Goal: Find specific page/section: Find specific page/section

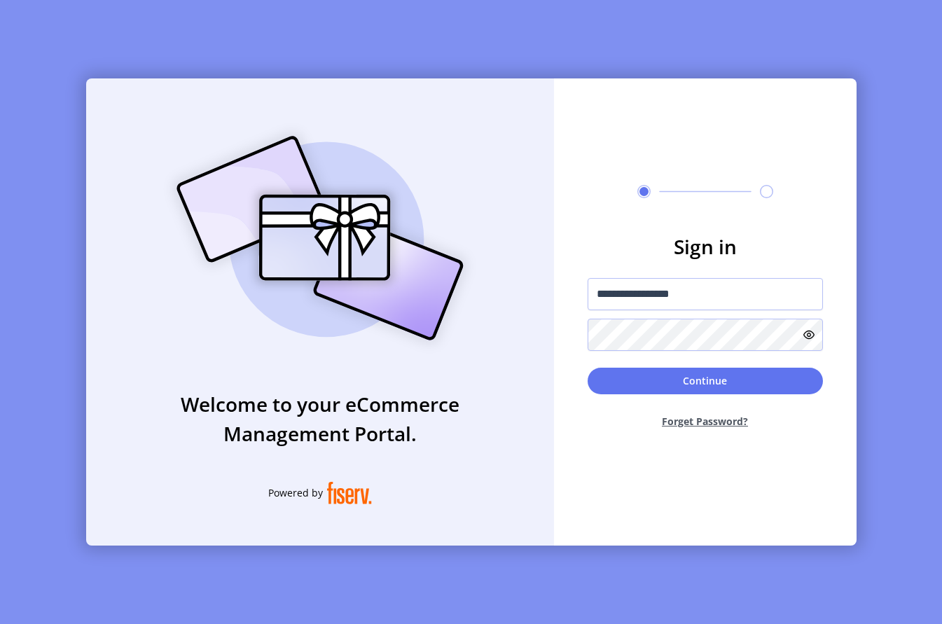
click at [727, 425] on button "Forget Password?" at bounding box center [704, 421] width 235 height 37
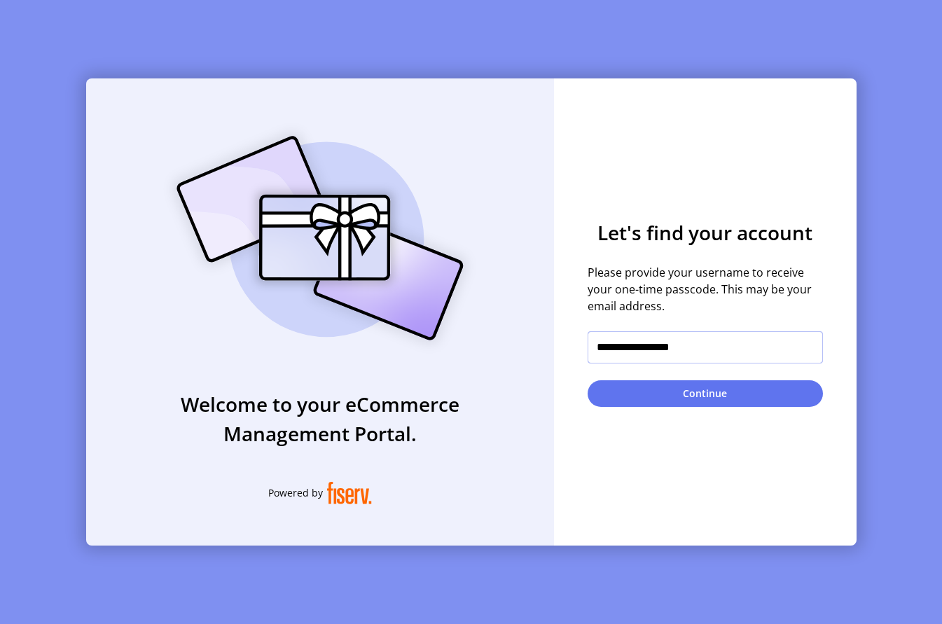
click at [720, 344] on input "**********" at bounding box center [704, 347] width 235 height 32
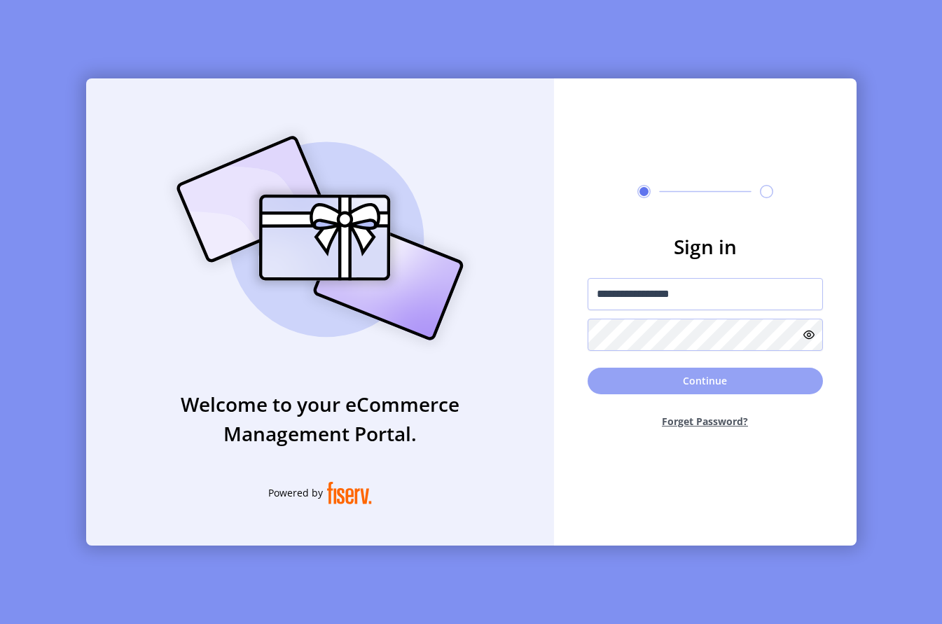
click at [658, 372] on button "Continue" at bounding box center [704, 381] width 235 height 27
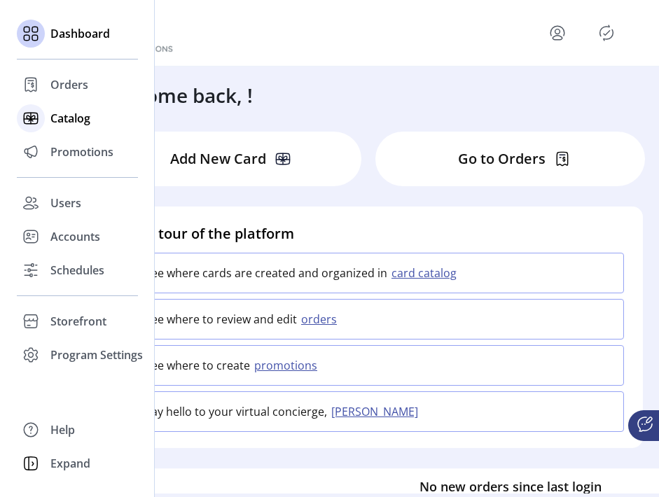
click at [59, 125] on span "Catalog" at bounding box center [70, 118] width 40 height 17
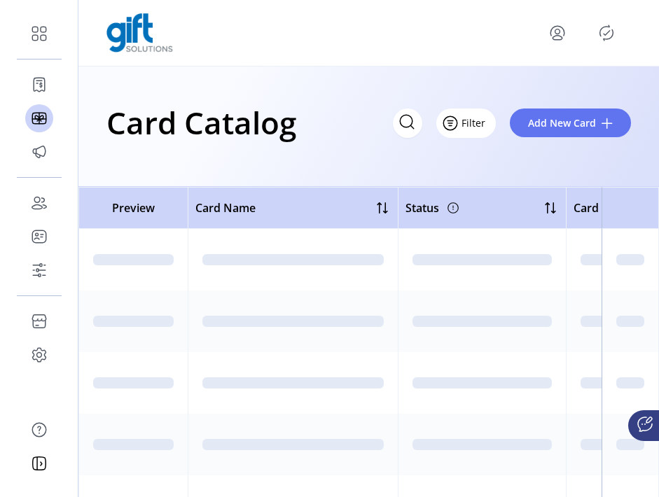
click at [480, 119] on span "Filter" at bounding box center [473, 123] width 24 height 15
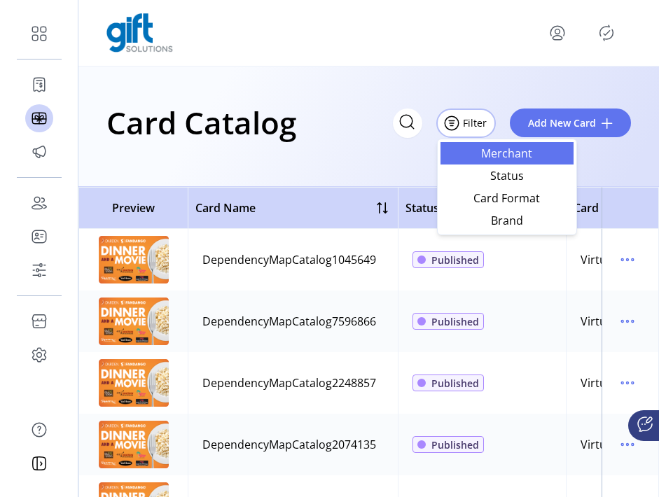
click at [505, 148] on span "Merchant" at bounding box center [507, 153] width 116 height 11
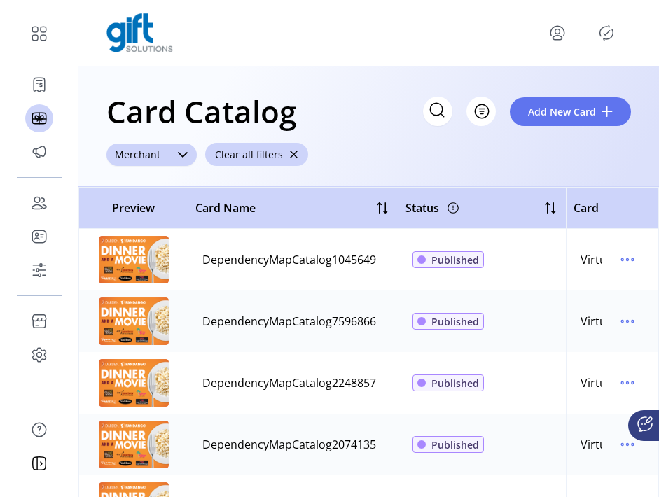
click at [167, 149] on div "Merchant" at bounding box center [137, 155] width 62 height 22
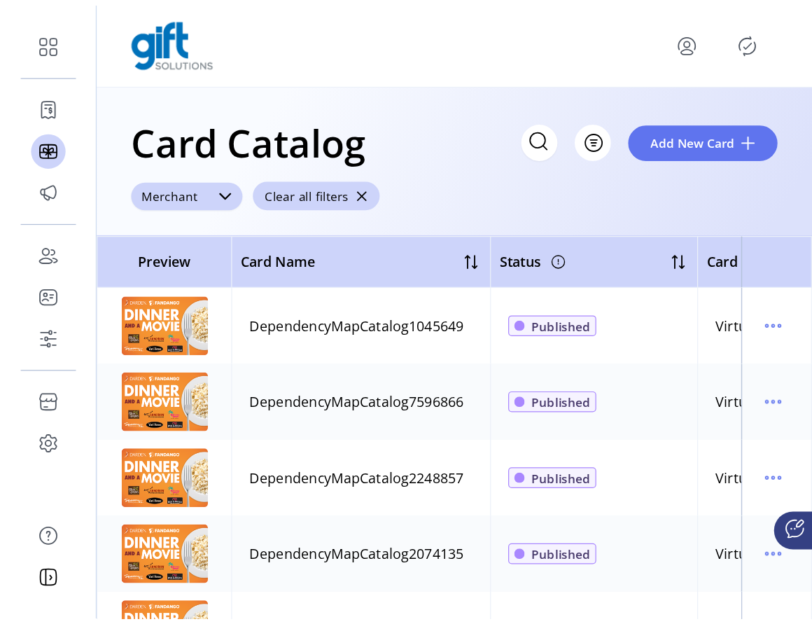
scroll to position [7, 55]
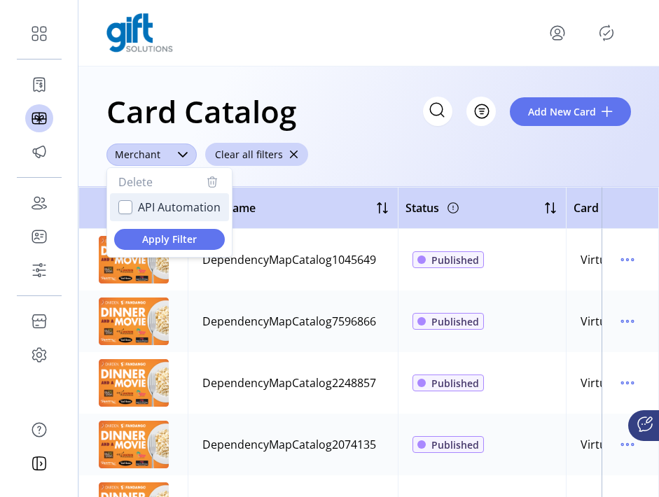
click at [130, 209] on div "API Automation" at bounding box center [125, 207] width 14 height 14
click at [130, 209] on icon "API Automation" at bounding box center [125, 207] width 10 height 10
click at [130, 209] on div "API Automation" at bounding box center [125, 207] width 14 height 14
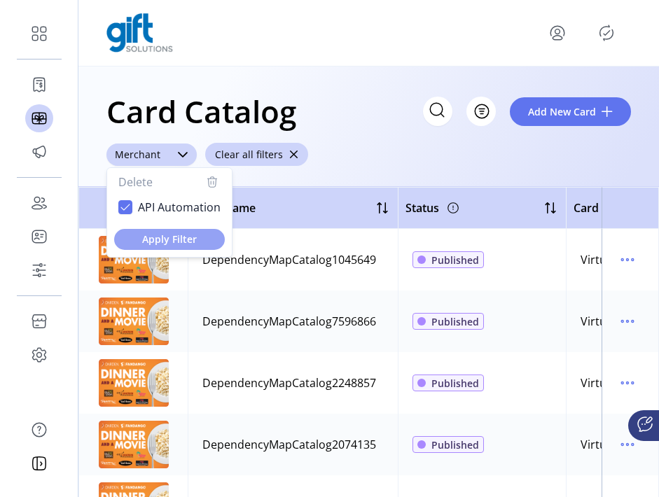
click at [160, 238] on span "Apply Filter" at bounding box center [169, 239] width 88 height 15
click at [204, 241] on span "Apply Filter" at bounding box center [169, 239] width 88 height 15
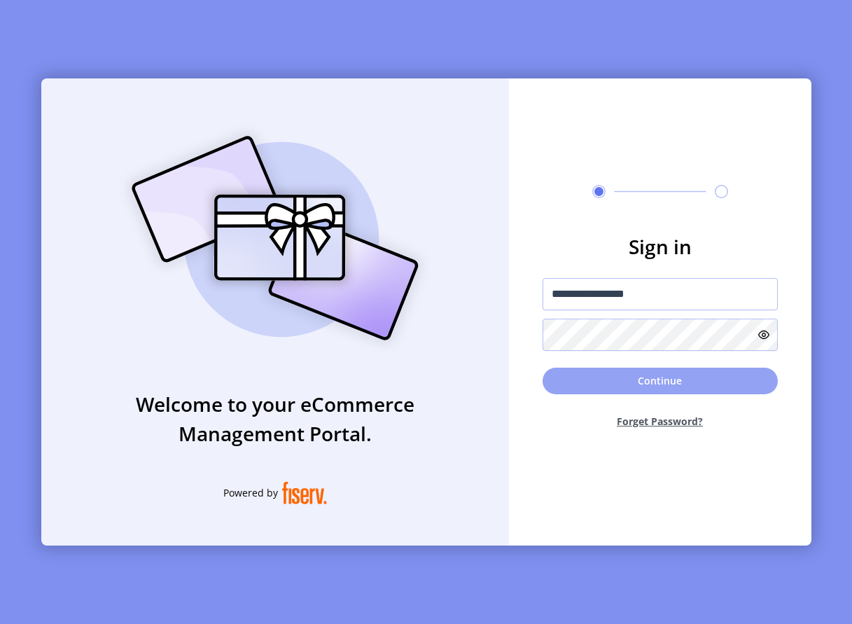
click at [601, 381] on button "Continue" at bounding box center [660, 381] width 235 height 27
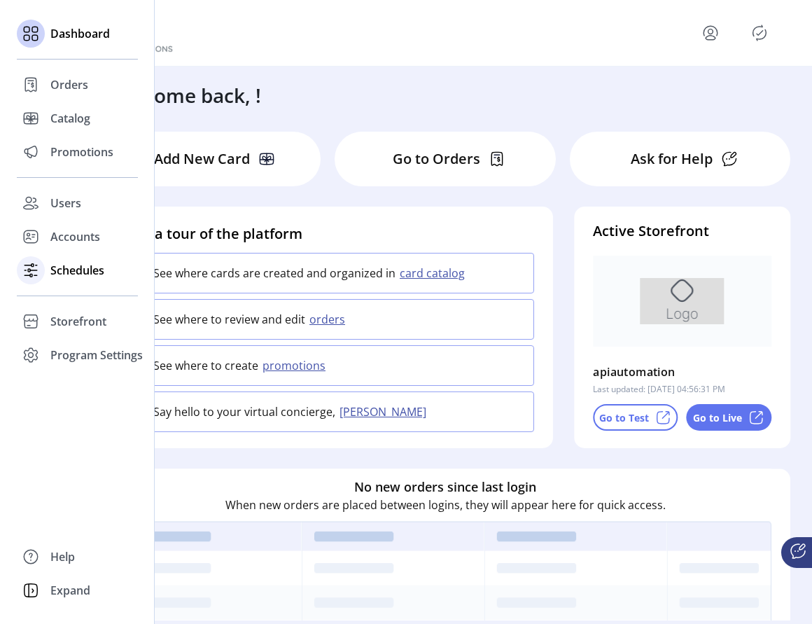
click at [77, 263] on span "Schedules" at bounding box center [77, 270] width 54 height 17
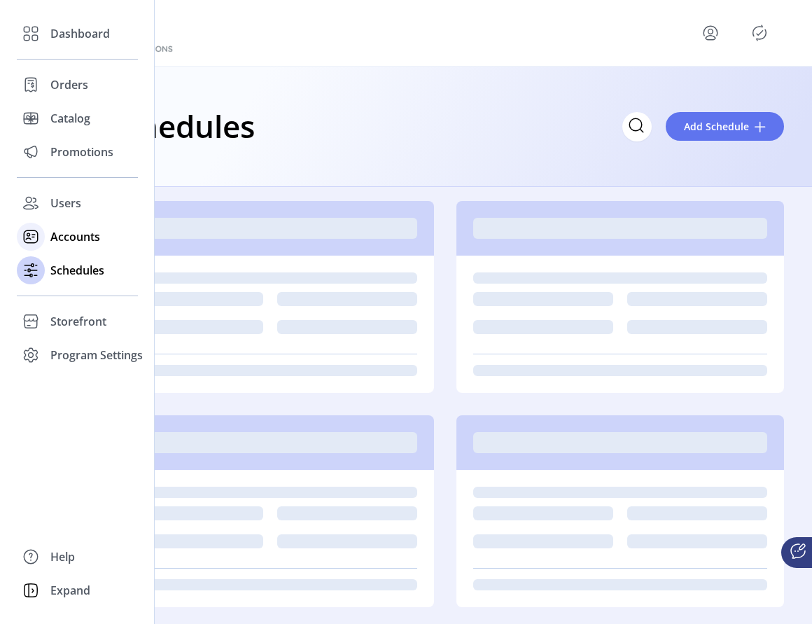
drag, startPoint x: 78, startPoint y: 239, endPoint x: 76, endPoint y: 231, distance: 8.7
click at [78, 239] on span "Accounts" at bounding box center [75, 236] width 50 height 17
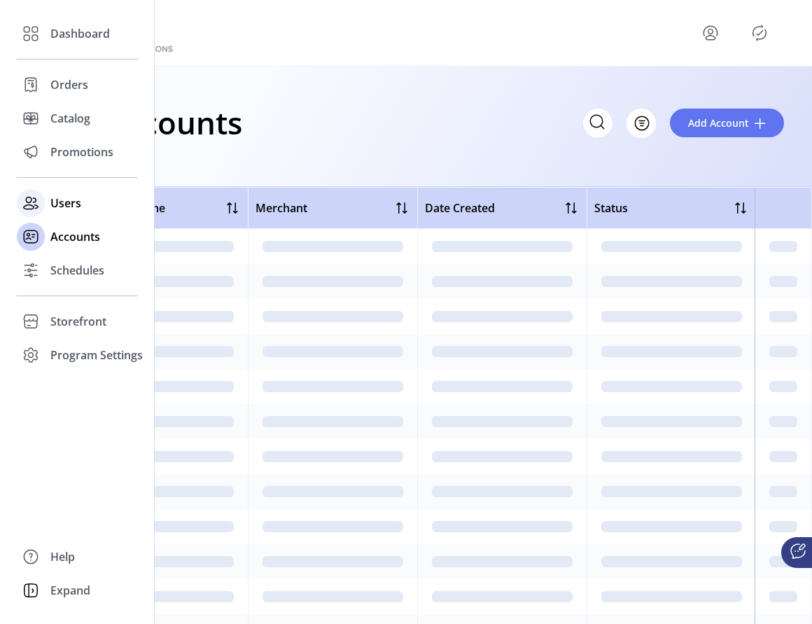
click at [75, 210] on span "Users" at bounding box center [65, 203] width 31 height 17
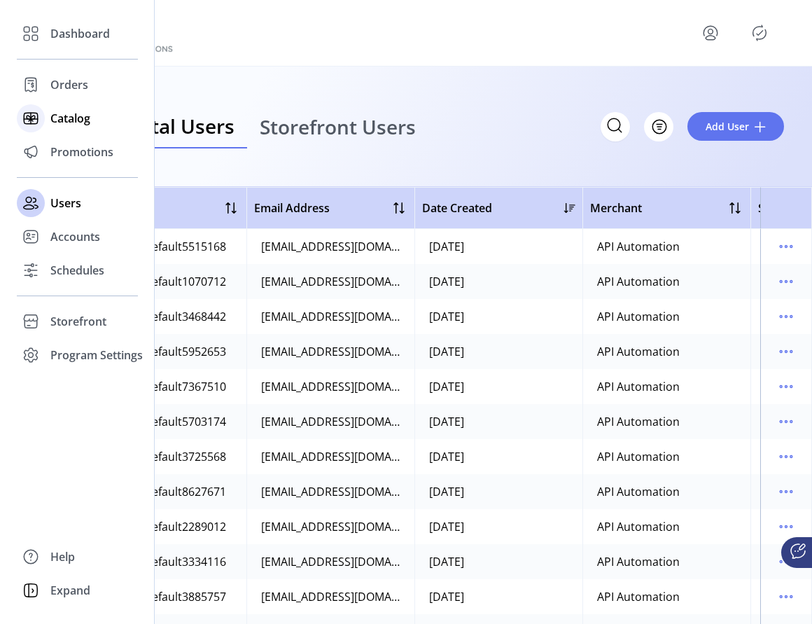
click at [88, 124] on span "Catalog" at bounding box center [70, 118] width 40 height 17
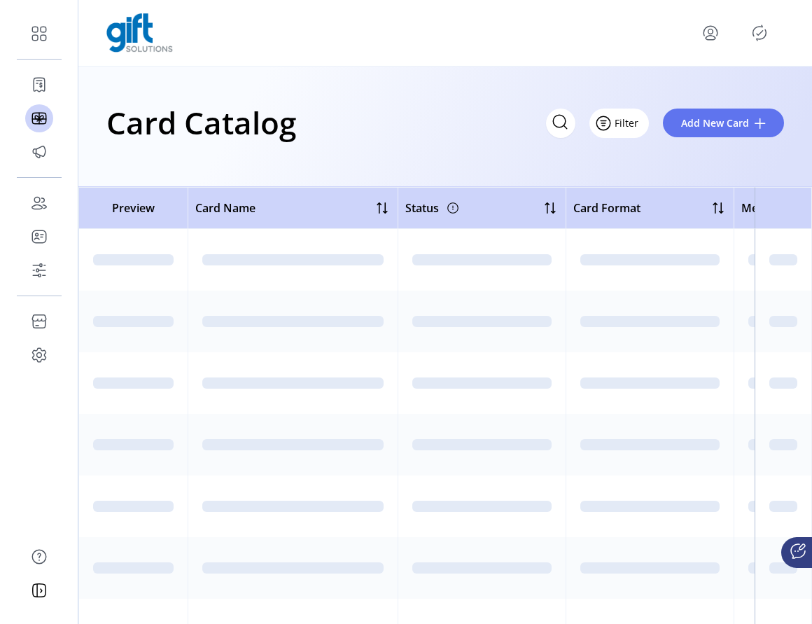
click at [635, 123] on span "Filter" at bounding box center [627, 123] width 24 height 15
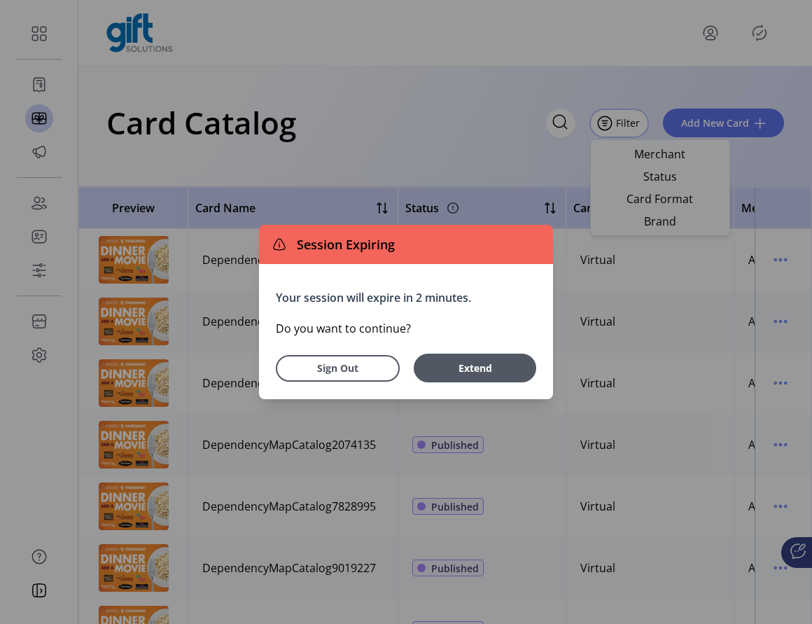
click at [460, 351] on div "Sign Out Extend" at bounding box center [406, 363] width 260 height 37
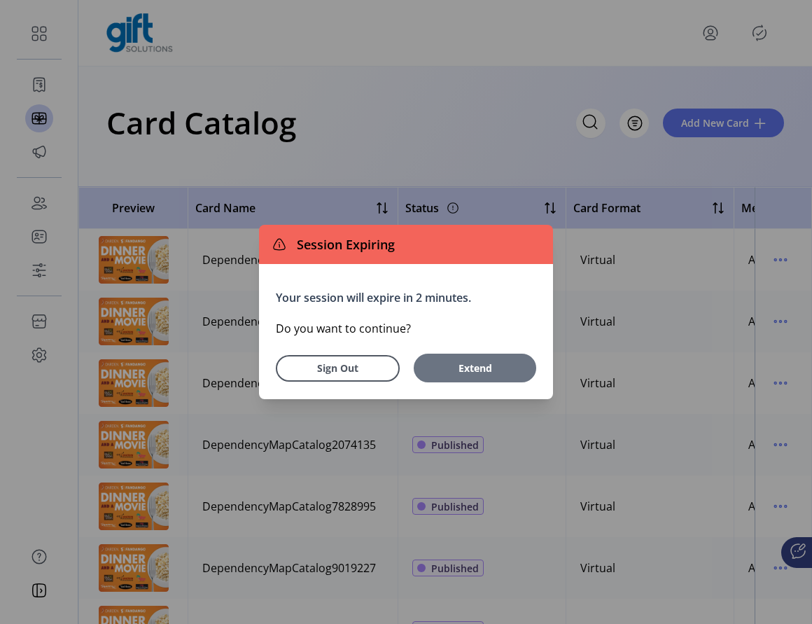
click at [473, 363] on span "Extend" at bounding box center [475, 368] width 109 height 15
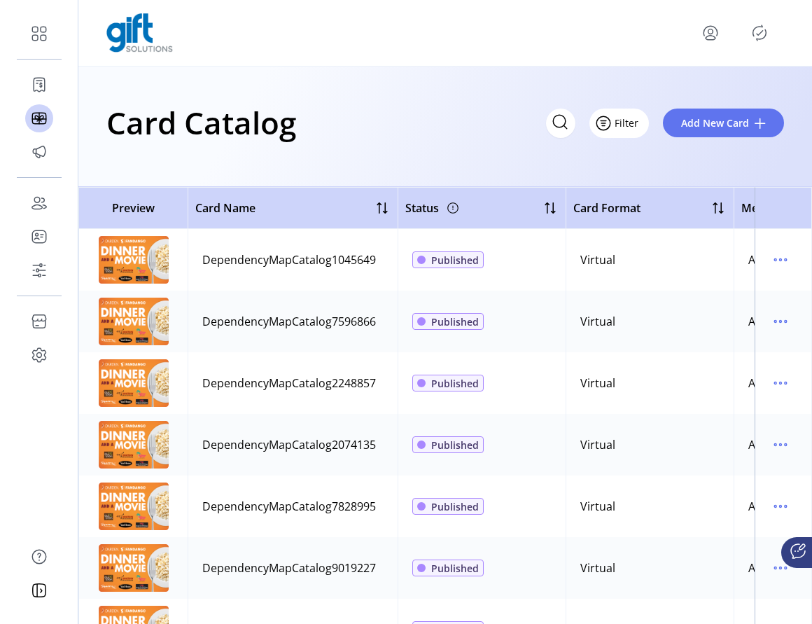
click at [632, 127] on span "Filter" at bounding box center [627, 123] width 24 height 15
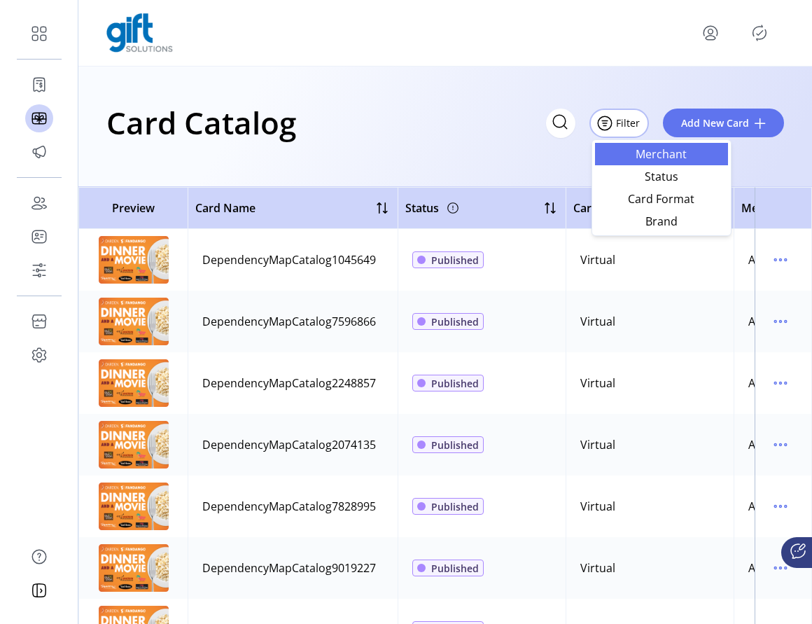
click at [656, 160] on span "Merchant" at bounding box center [662, 153] width 116 height 11
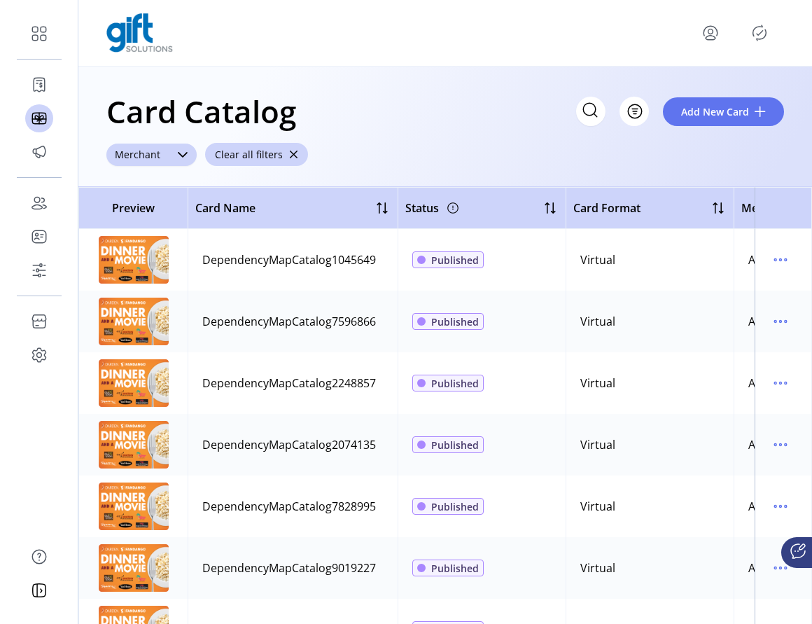
click at [151, 154] on div "Merchant" at bounding box center [137, 155] width 62 height 22
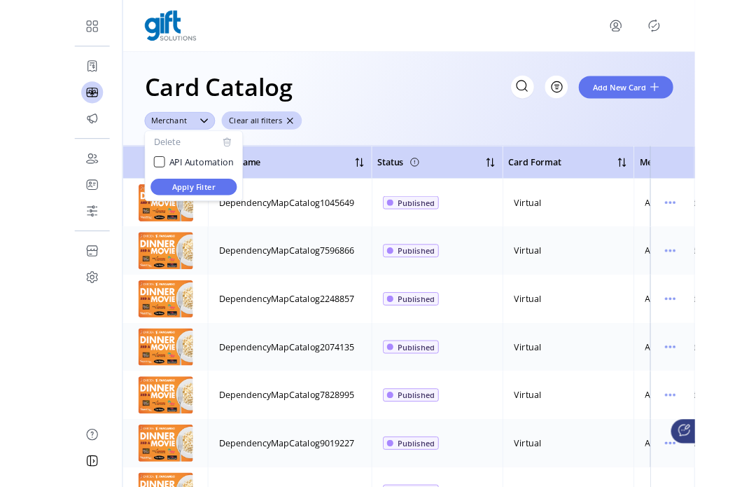
scroll to position [8, 55]
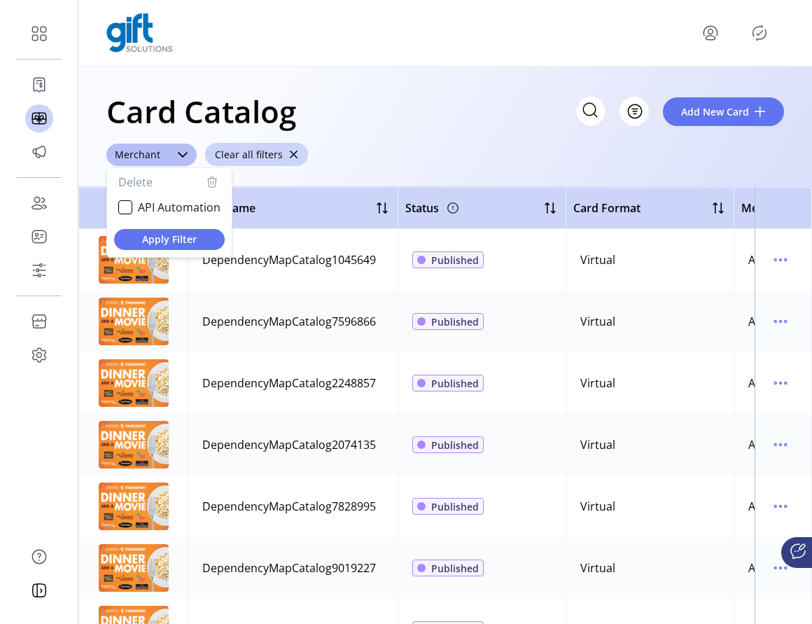
click at [379, 150] on div "Card Catalog Filter Add New Card ******** Merchant Delete API Automation Apply …" at bounding box center [445, 127] width 734 height 120
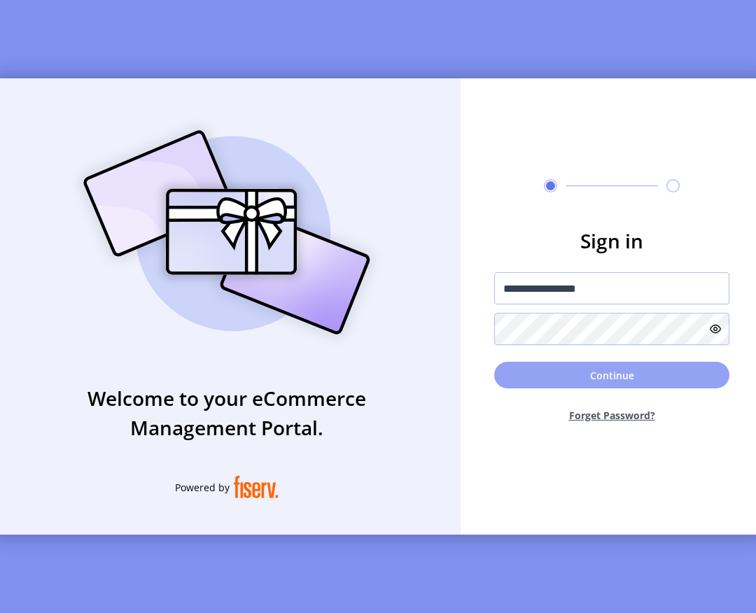
click at [632, 388] on button "Continue" at bounding box center [611, 375] width 235 height 27
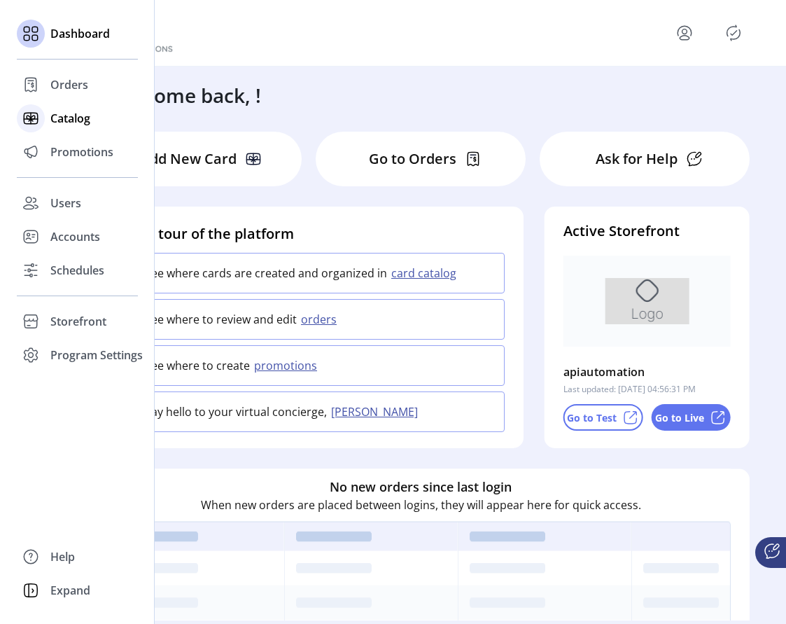
click at [82, 117] on span "Catalog" at bounding box center [70, 118] width 40 height 17
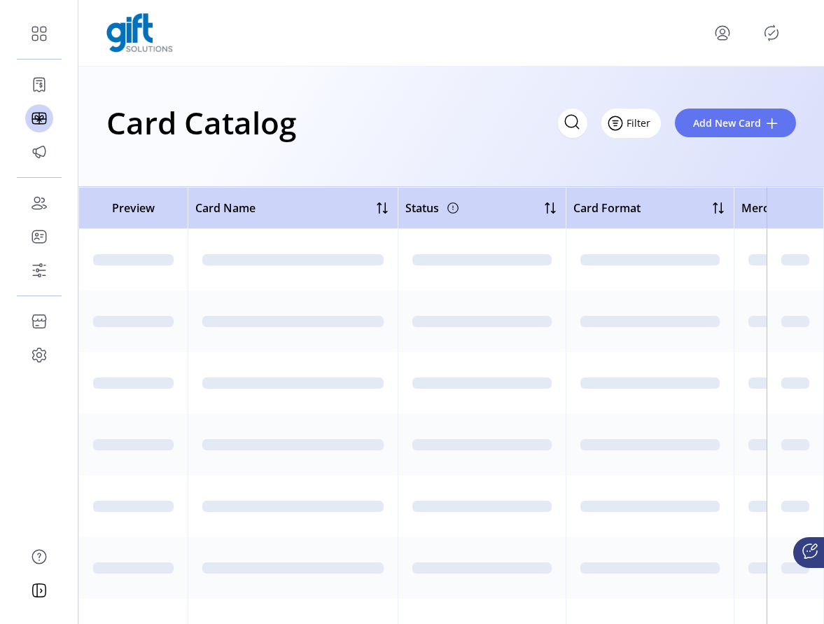
click at [641, 125] on button "Filter" at bounding box center [631, 123] width 60 height 29
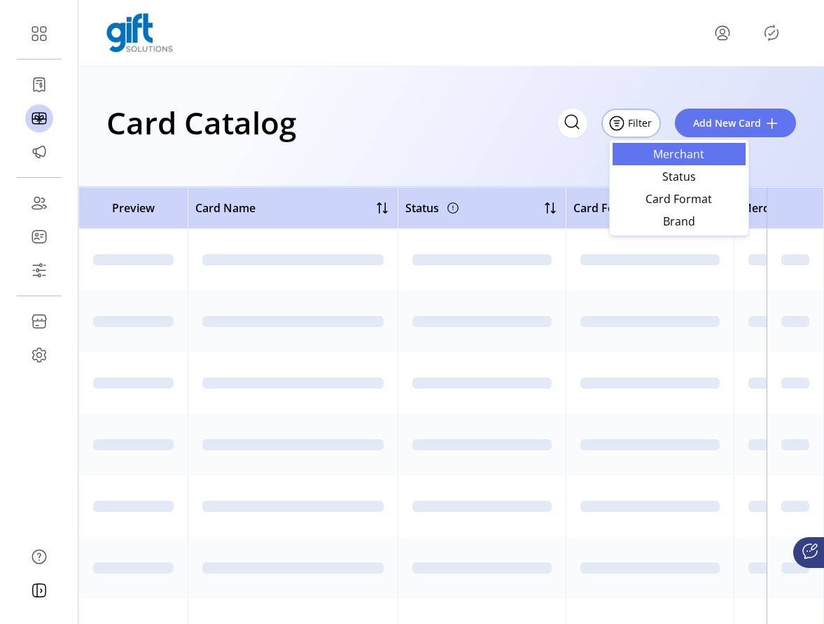
click at [676, 153] on span "Merchant" at bounding box center [679, 153] width 116 height 11
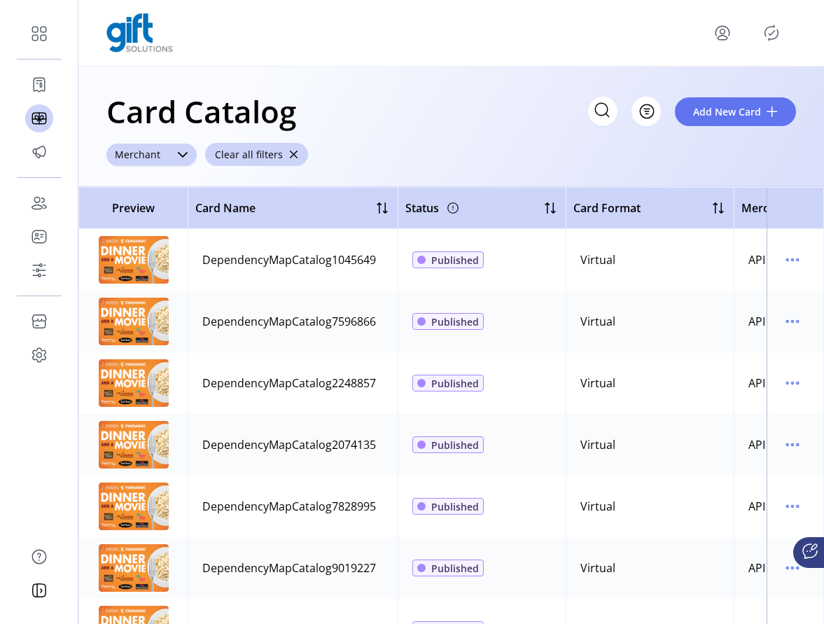
click at [171, 154] on div at bounding box center [183, 155] width 28 height 22
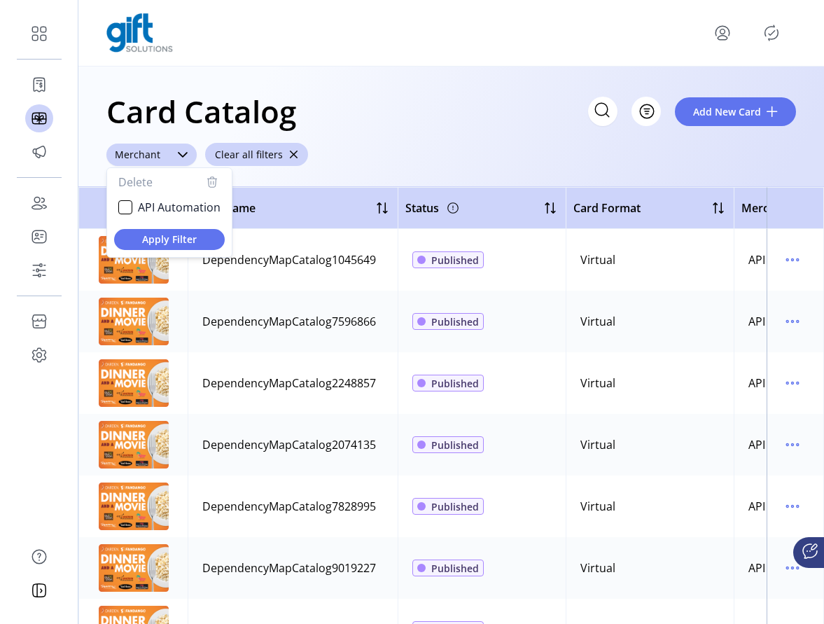
click at [151, 153] on div "Merchant" at bounding box center [137, 155] width 62 height 22
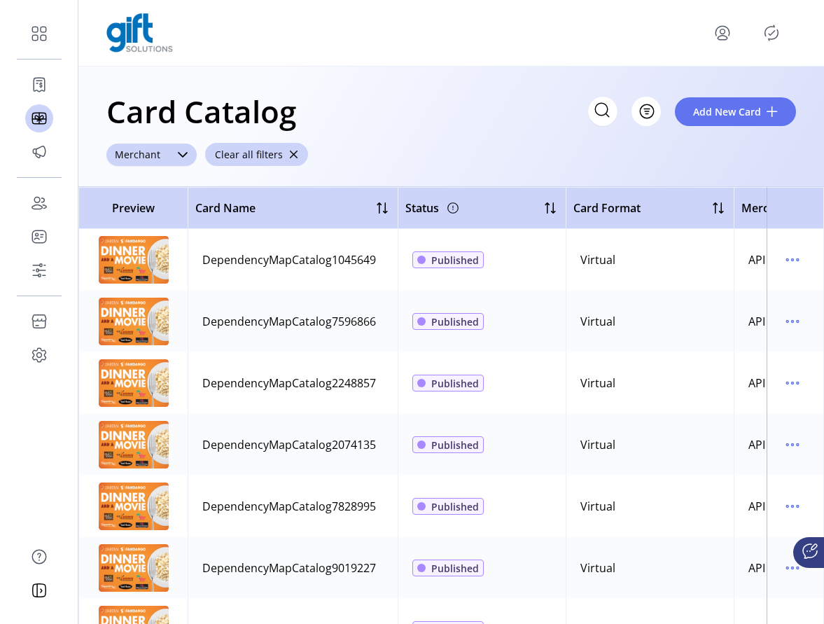
click at [151, 153] on div "Merchant" at bounding box center [137, 155] width 62 height 22
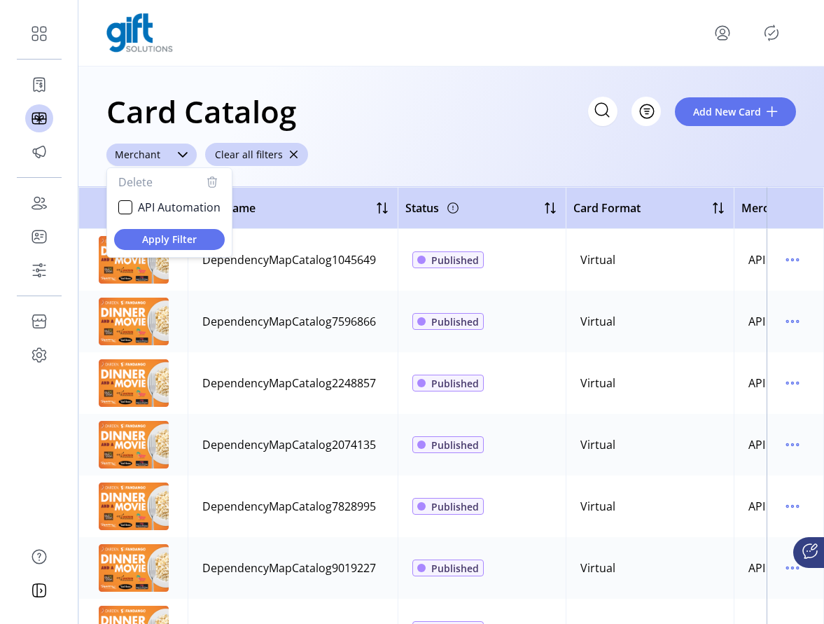
click at [151, 153] on div "Merchant" at bounding box center [137, 155] width 62 height 22
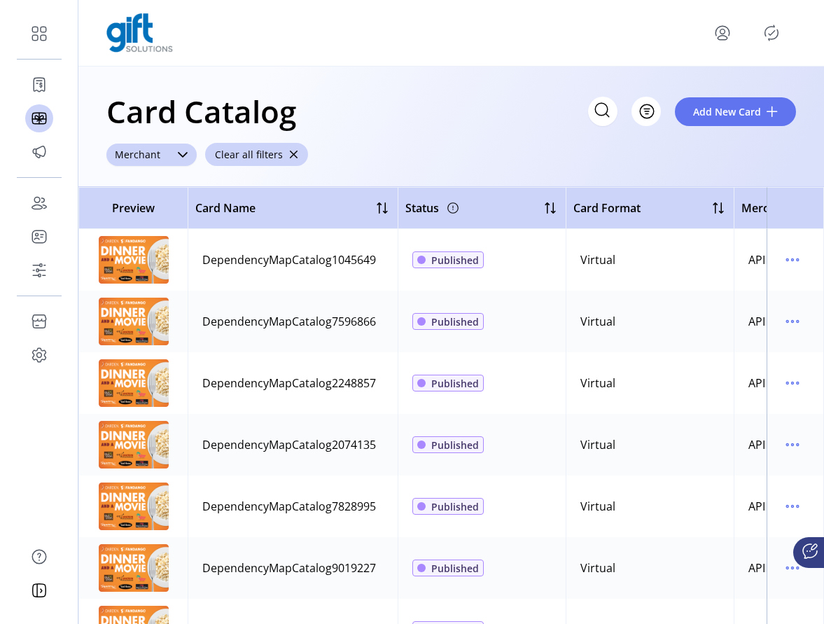
click at [151, 153] on div "Merchant" at bounding box center [137, 155] width 62 height 22
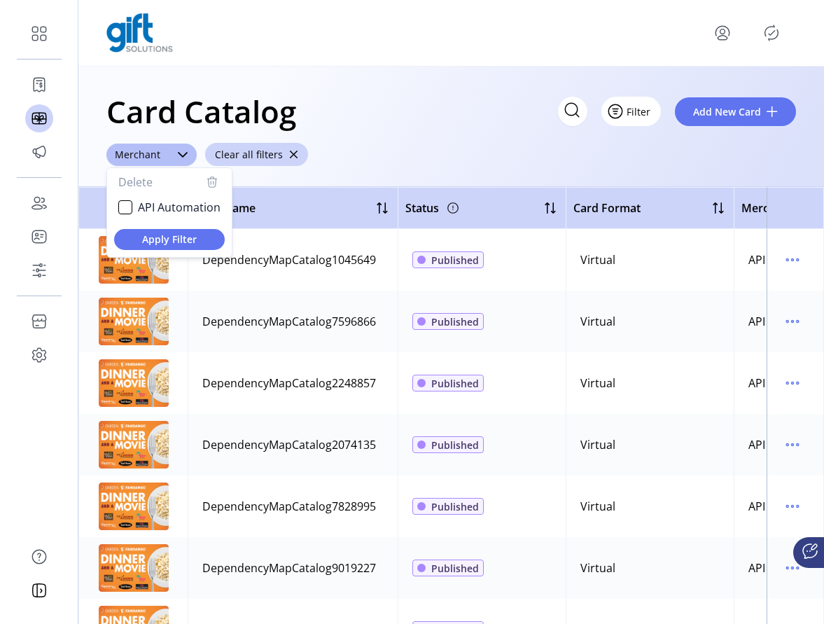
click at [650, 114] on button "Filter" at bounding box center [631, 111] width 60 height 29
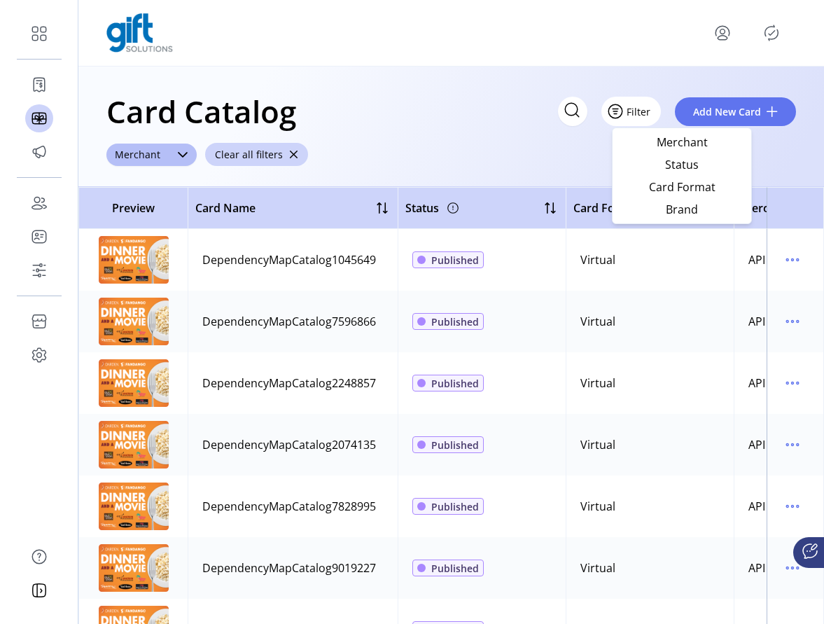
click at [643, 114] on span "Filter" at bounding box center [639, 111] width 24 height 15
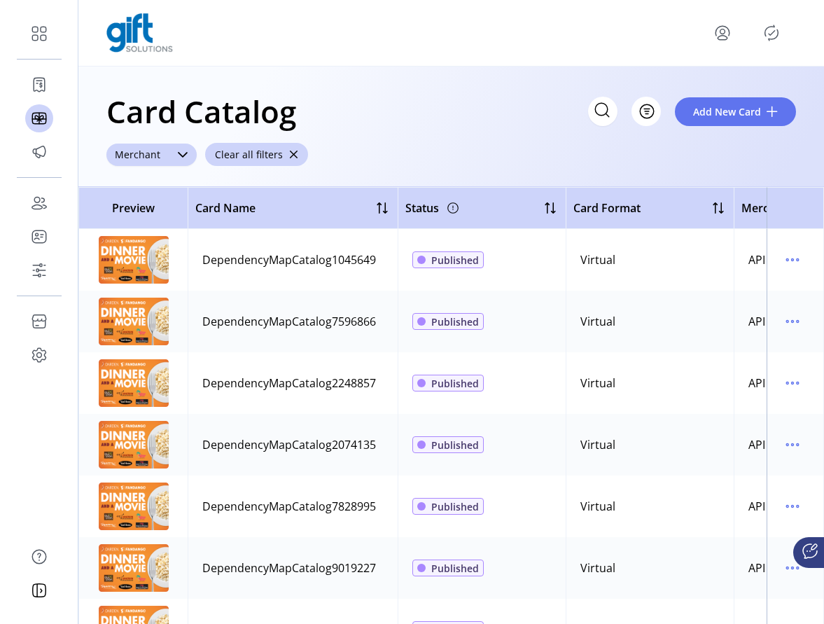
click at [181, 159] on icon at bounding box center [182, 154] width 11 height 11
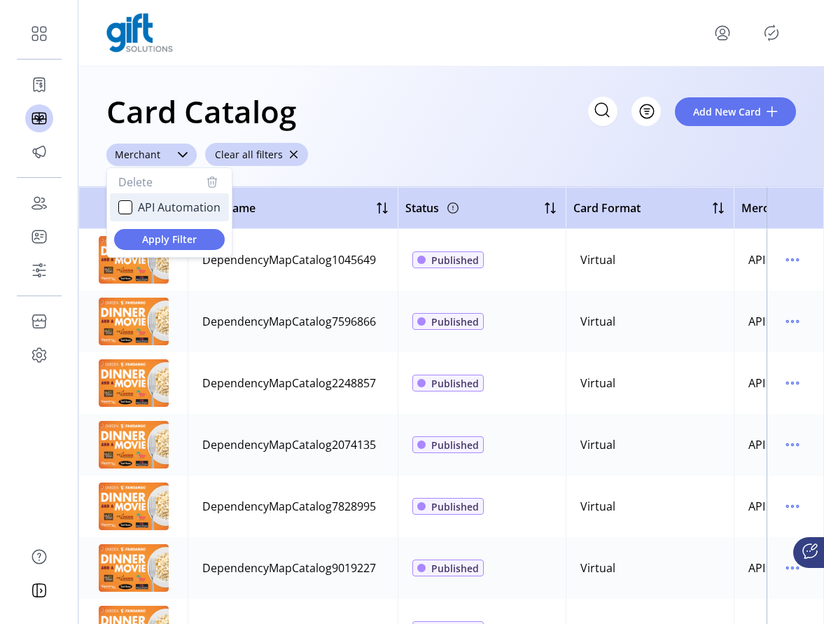
click at [165, 207] on span "API Automation" at bounding box center [179, 207] width 83 height 17
click at [155, 207] on span "API Automation" at bounding box center [179, 207] width 83 height 17
click at [118, 207] on div "API Automation" at bounding box center [125, 207] width 14 height 14
click at [124, 208] on icon "API Automation" at bounding box center [125, 207] width 10 height 10
click at [449, 125] on div "Card Catalog Filter Add New Card" at bounding box center [451, 111] width 690 height 49
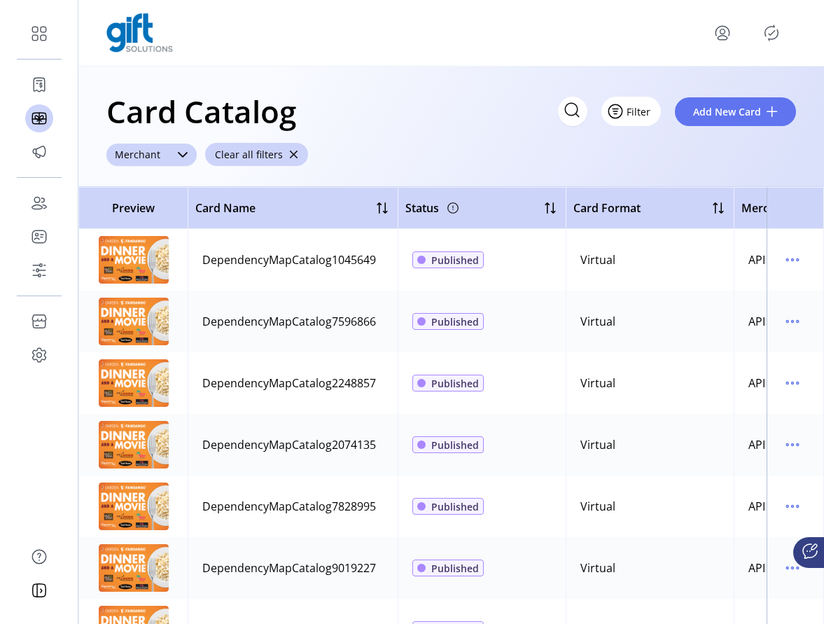
click at [648, 111] on span "Filter" at bounding box center [639, 111] width 24 height 15
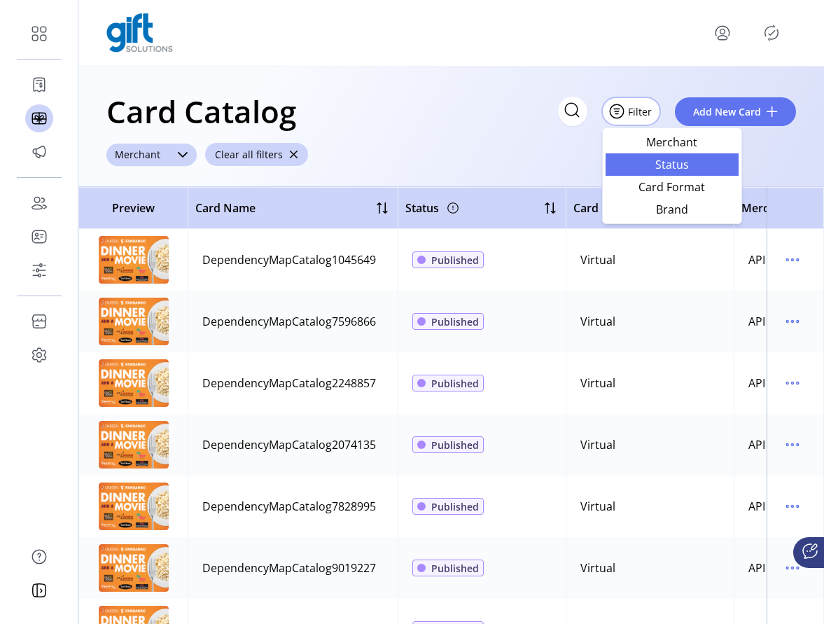
click at [683, 163] on span "Status" at bounding box center [672, 164] width 116 height 11
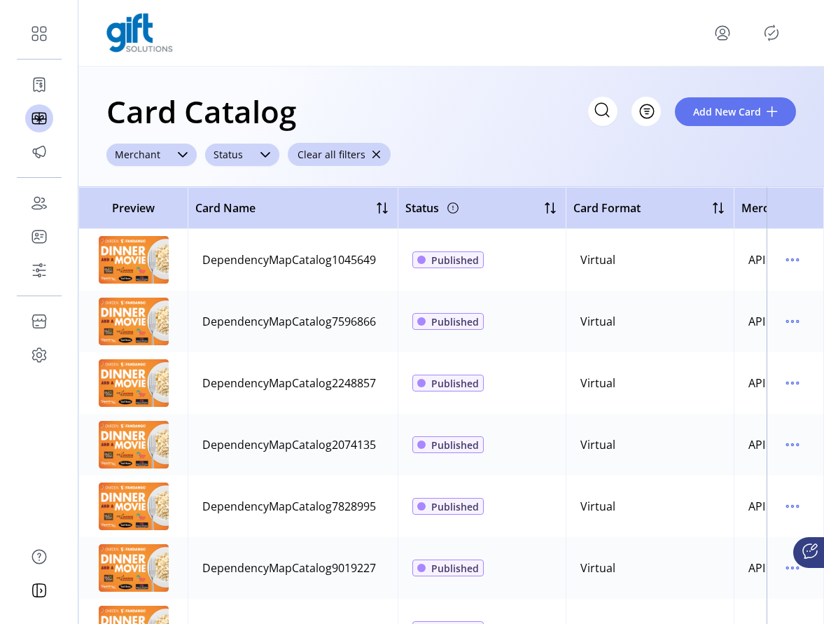
click at [255, 154] on div "dropdown trigger" at bounding box center [265, 155] width 28 height 22
click at [181, 157] on icon at bounding box center [182, 154] width 11 height 11
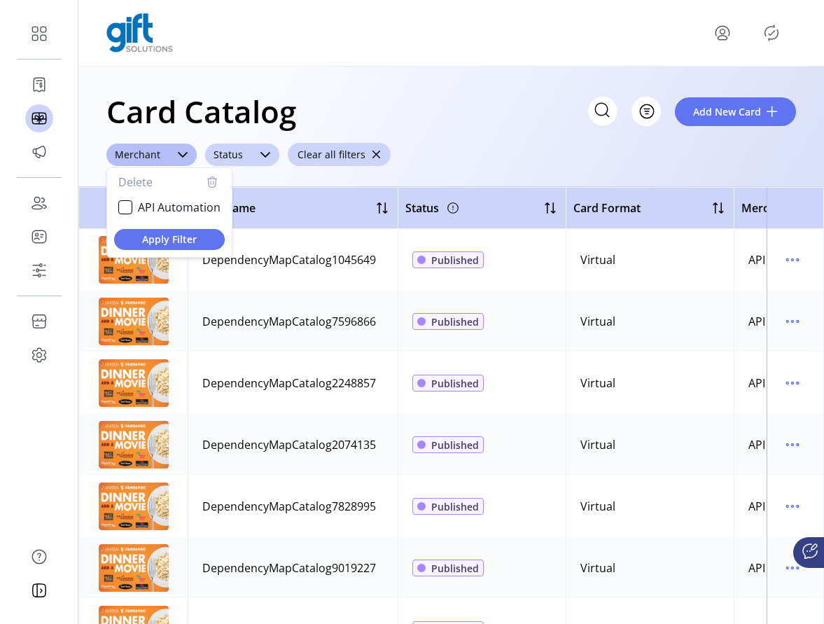
click at [267, 157] on icon "dropdown trigger" at bounding box center [265, 154] width 11 height 11
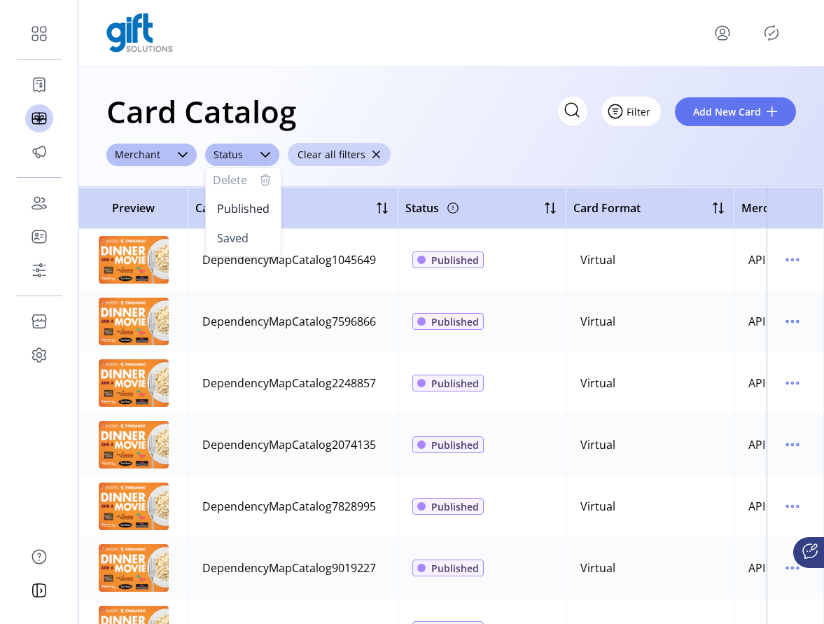
click at [642, 120] on button "Filter" at bounding box center [631, 111] width 60 height 29
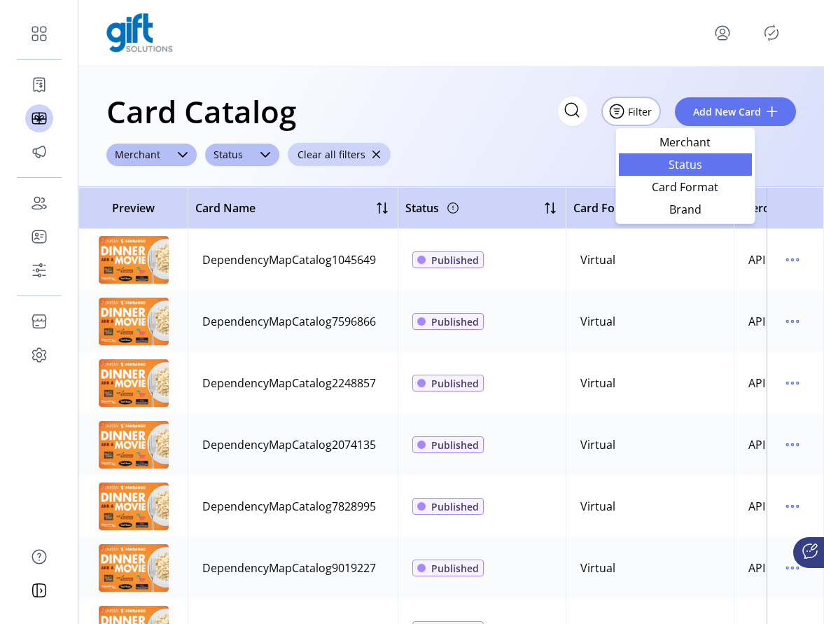
click at [679, 164] on span "Status" at bounding box center [685, 164] width 116 height 11
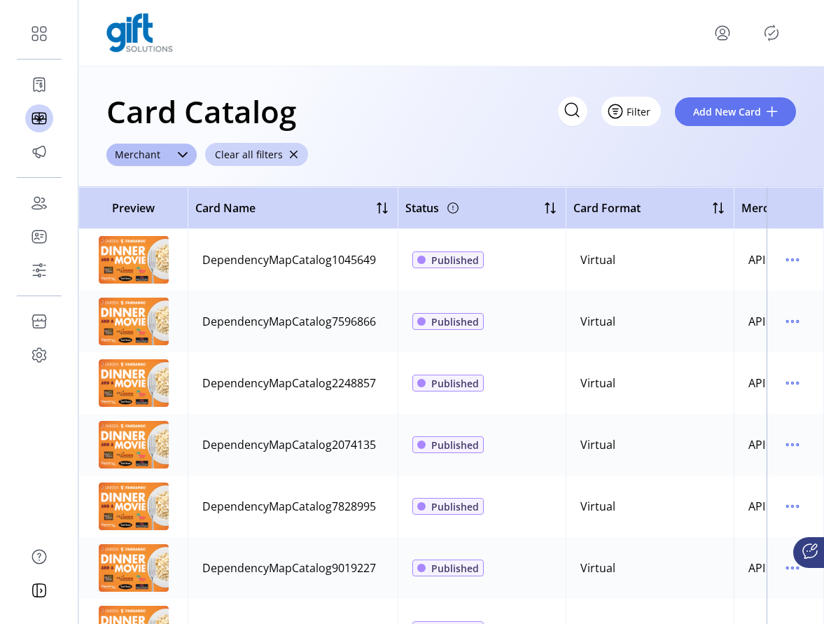
click at [634, 113] on span "Filter" at bounding box center [639, 111] width 24 height 15
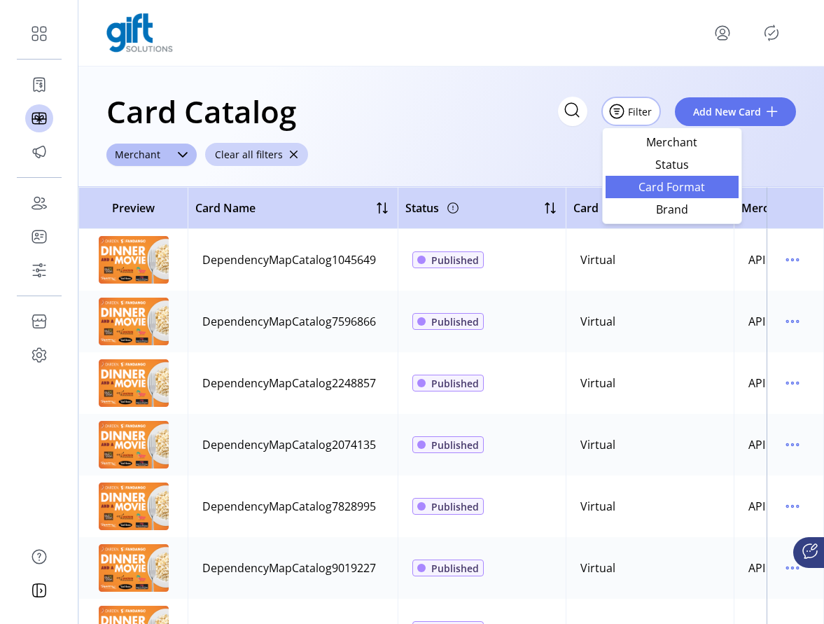
click at [667, 185] on span "Card Format" at bounding box center [672, 186] width 116 height 11
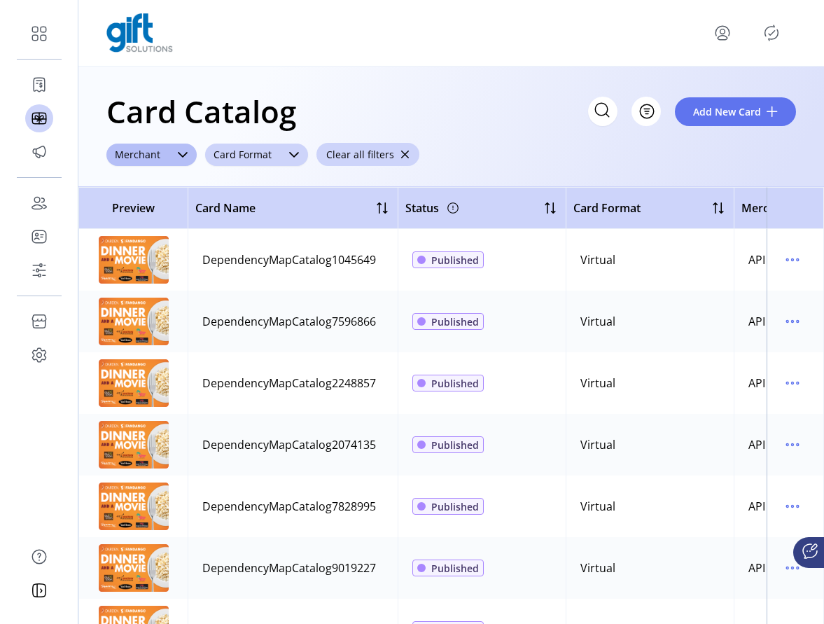
click at [290, 146] on div "dropdown trigger" at bounding box center [294, 155] width 28 height 22
click at [650, 113] on span "Filter" at bounding box center [639, 111] width 24 height 15
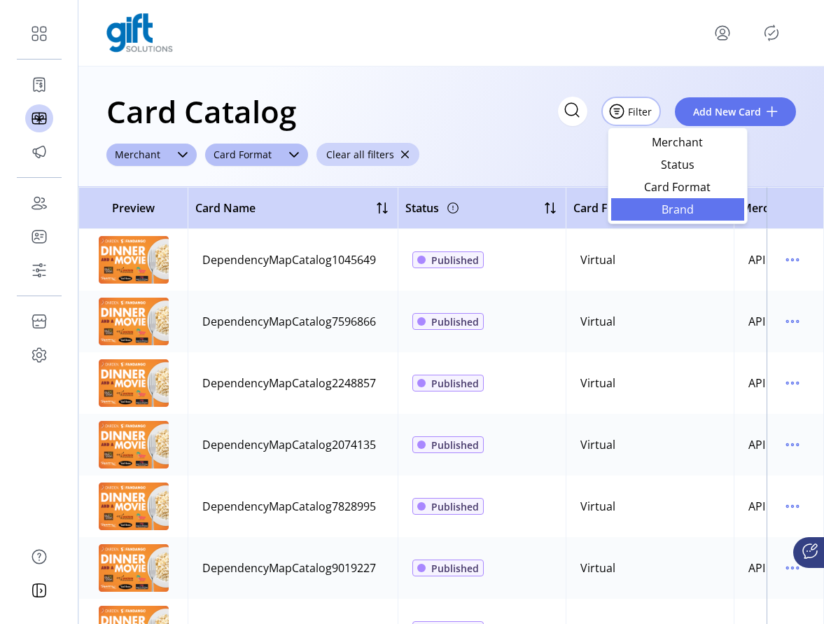
click at [688, 204] on span "Brand" at bounding box center [678, 209] width 116 height 11
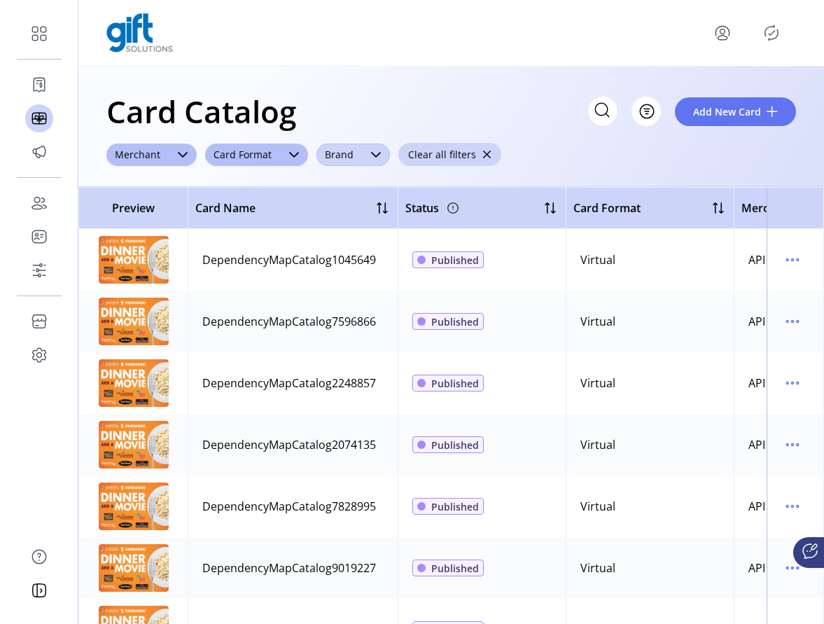
click at [344, 159] on span "Brand" at bounding box center [339, 155] width 46 height 22
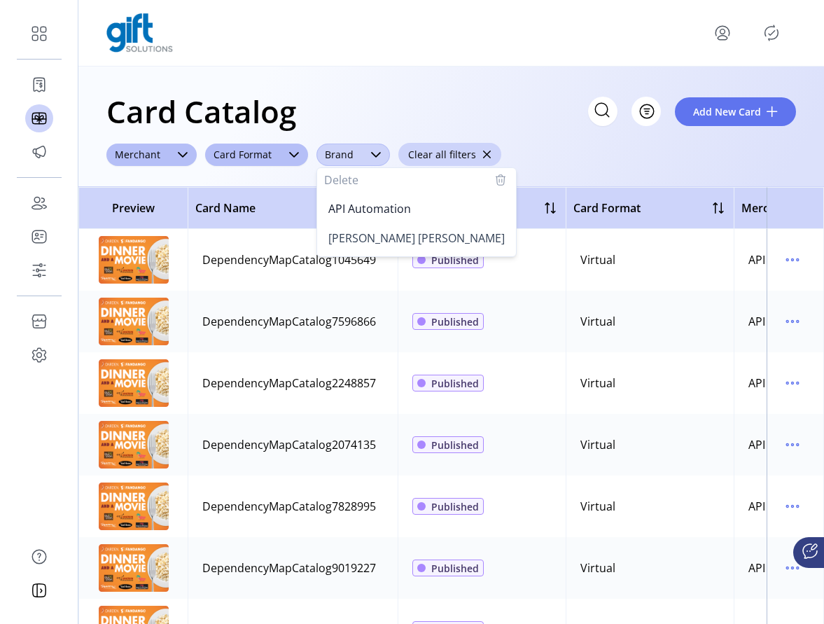
click at [344, 159] on span "Brand" at bounding box center [339, 155] width 46 height 22
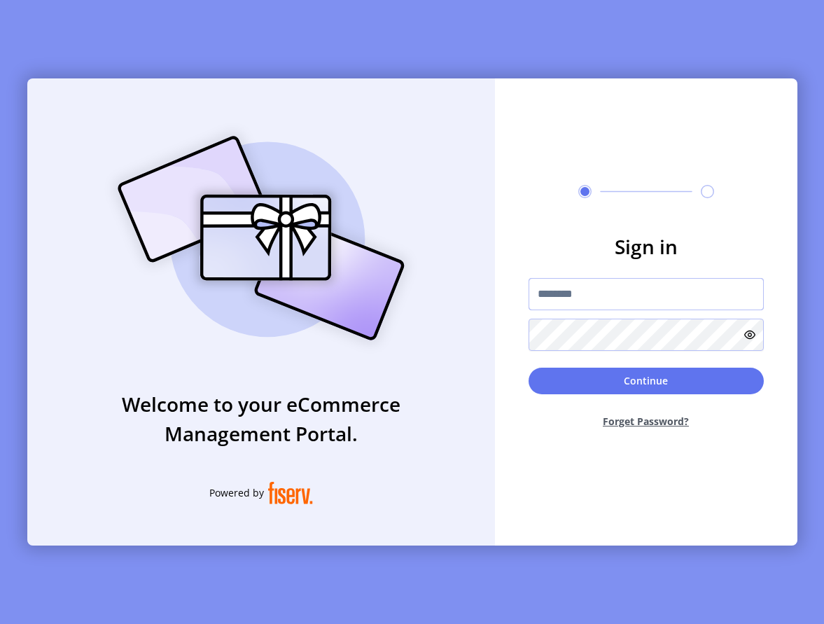
type input "**********"
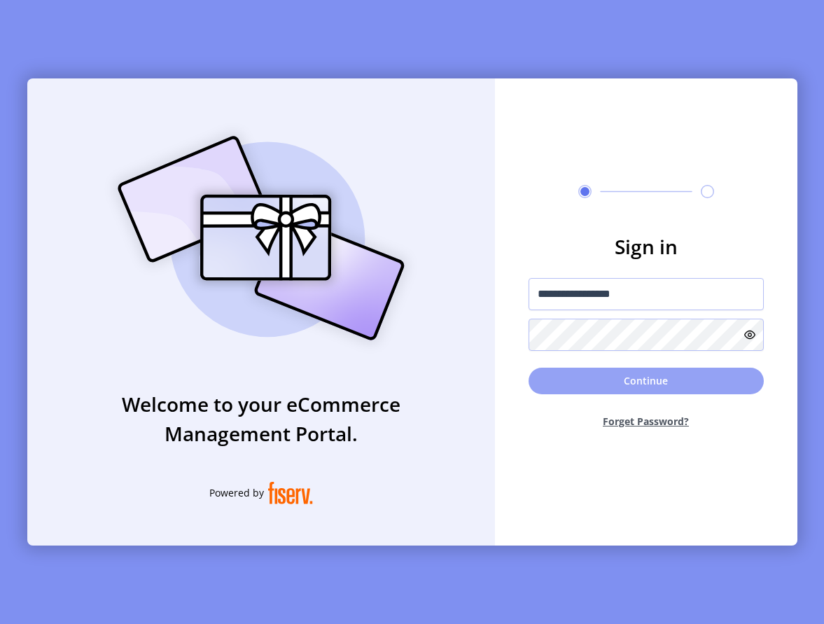
click at [626, 377] on button "Continue" at bounding box center [646, 381] width 235 height 27
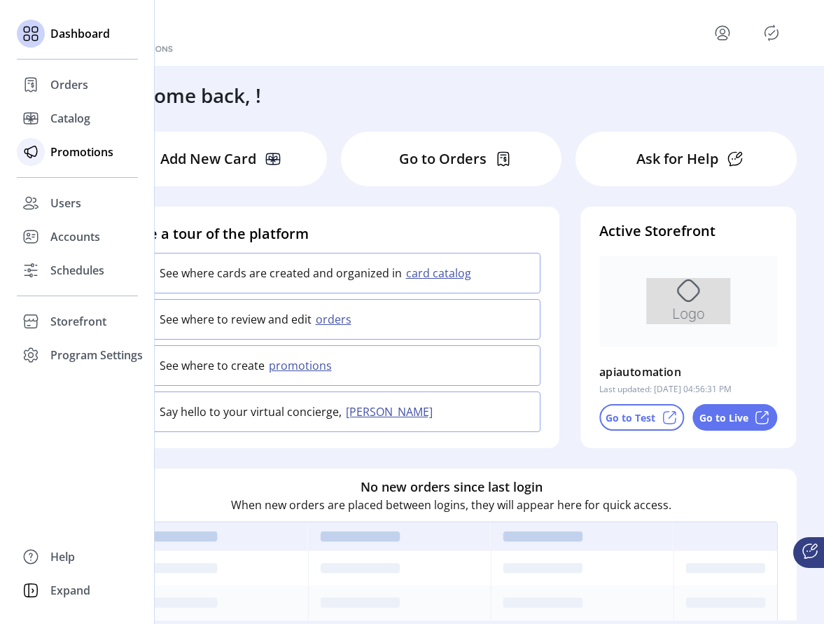
click at [44, 158] on div at bounding box center [31, 152] width 28 height 34
click at [69, 116] on span "Catalog" at bounding box center [70, 118] width 40 height 17
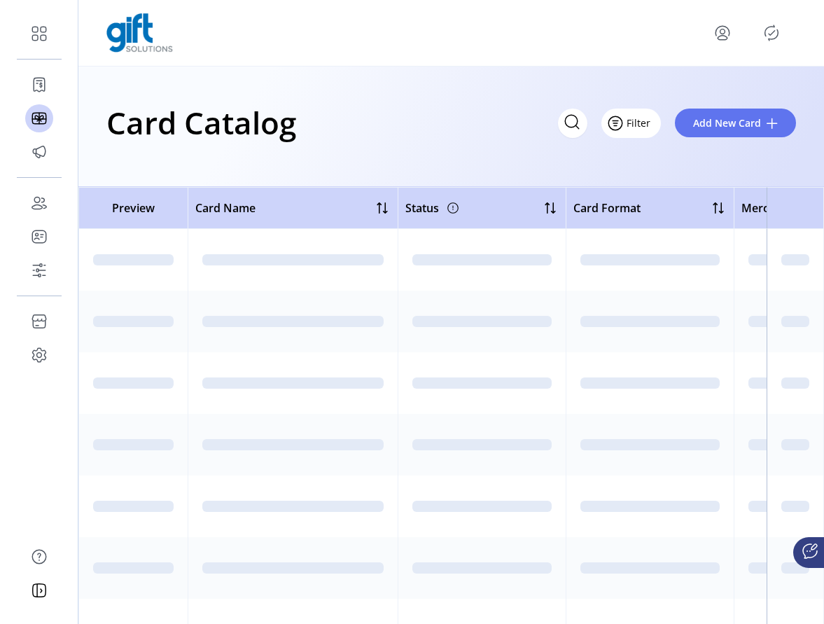
click at [654, 125] on button "Filter" at bounding box center [631, 123] width 60 height 29
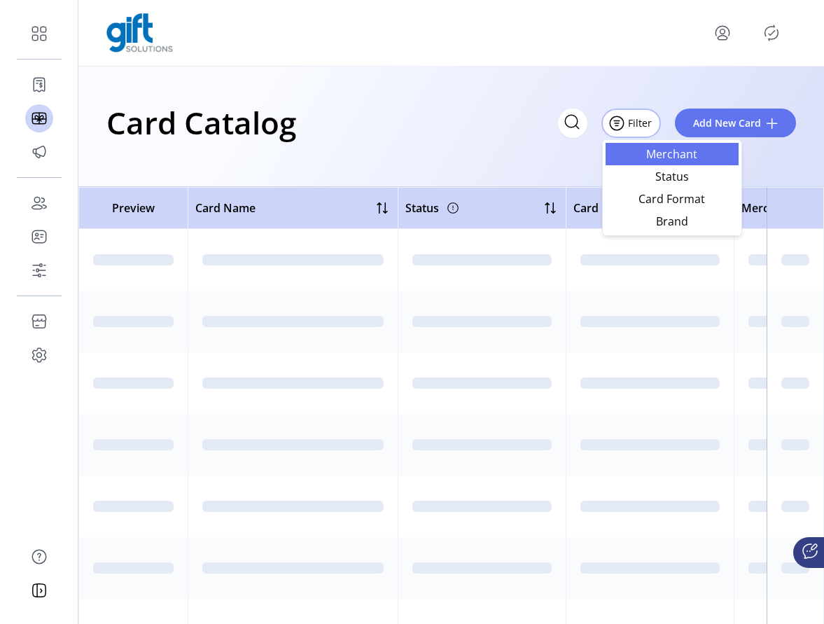
click at [686, 158] on span "Merchant" at bounding box center [672, 153] width 116 height 11
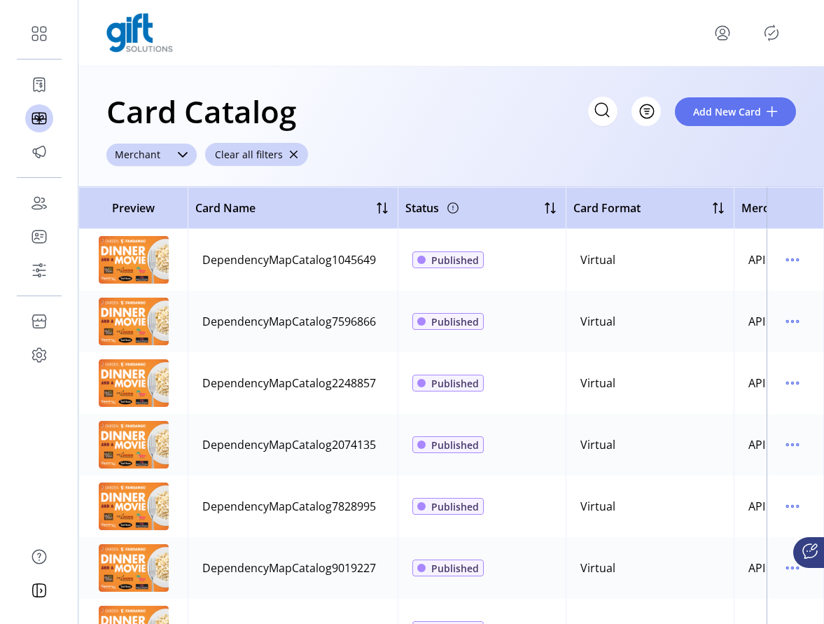
click at [182, 153] on icon at bounding box center [182, 154] width 11 height 11
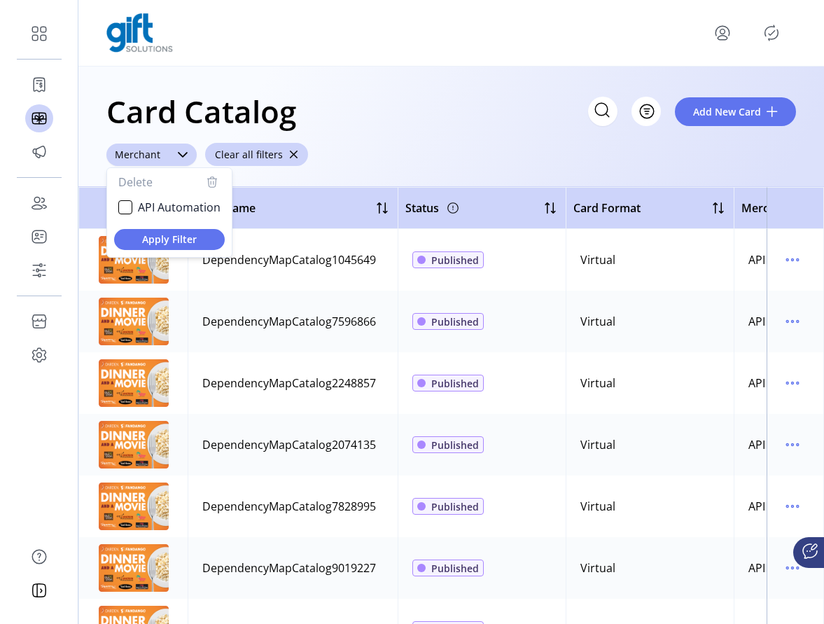
click at [214, 183] on icon "button" at bounding box center [213, 183] width 8 height 8
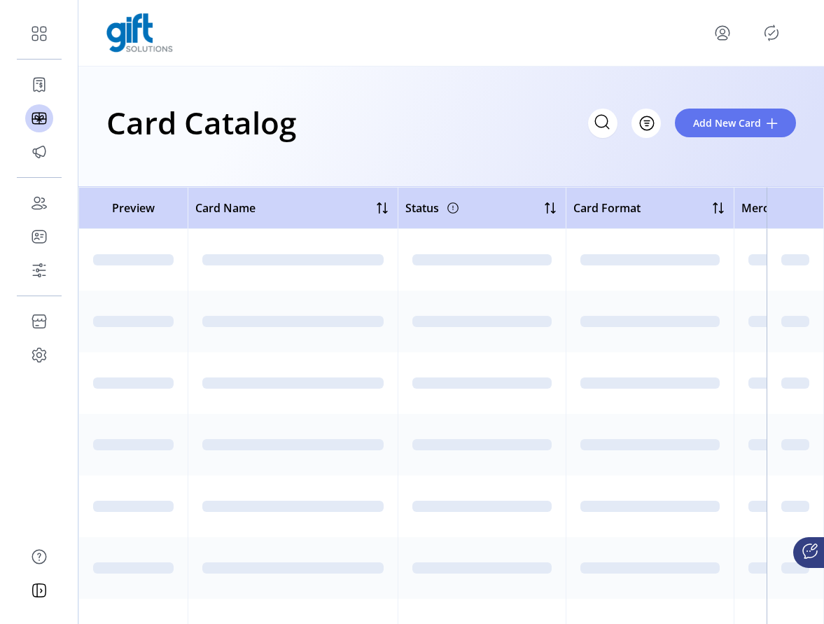
click at [674, 123] on div "Filter Add New Card" at bounding box center [692, 123] width 208 height 29
click at [650, 124] on span "Filter" at bounding box center [639, 123] width 24 height 15
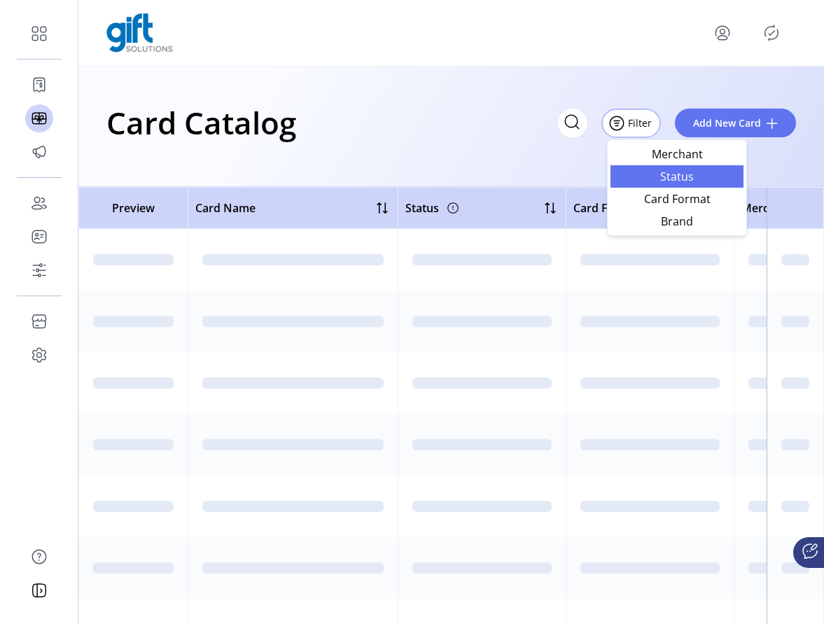
click at [641, 166] on link "Status" at bounding box center [677, 176] width 133 height 22
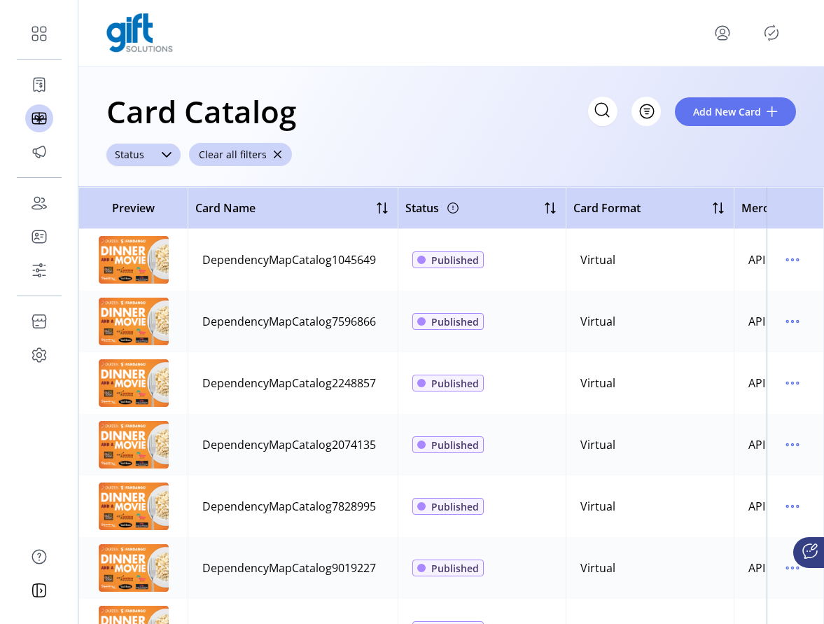
click at [167, 155] on icon "dropdown trigger" at bounding box center [166, 154] width 11 height 11
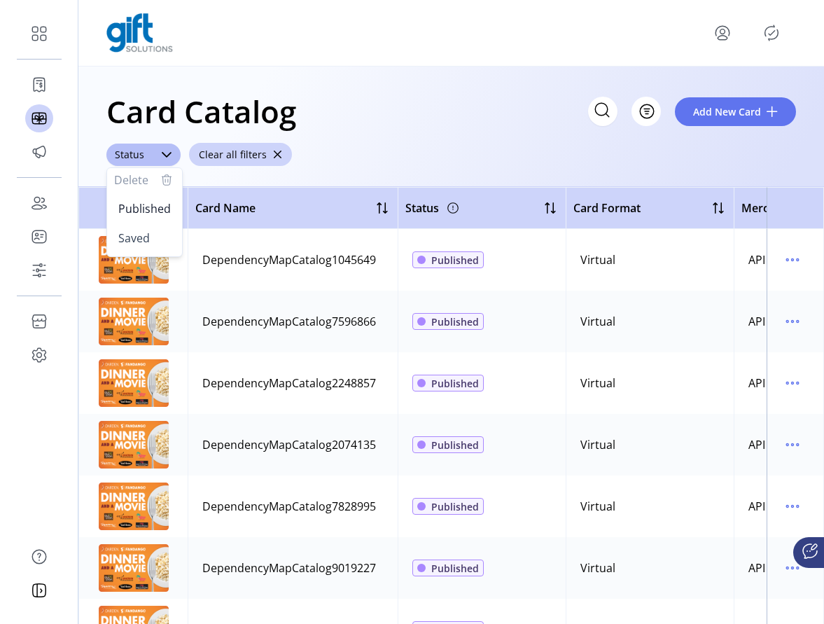
click at [538, 132] on div "Card Catalog Filter Add New Card" at bounding box center [451, 111] width 690 height 49
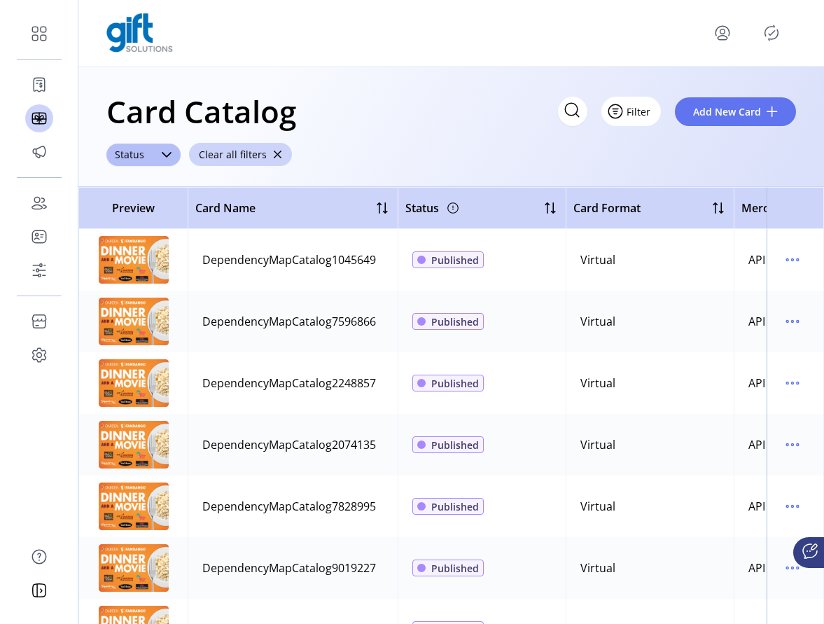
click at [645, 109] on span "Filter" at bounding box center [639, 111] width 24 height 15
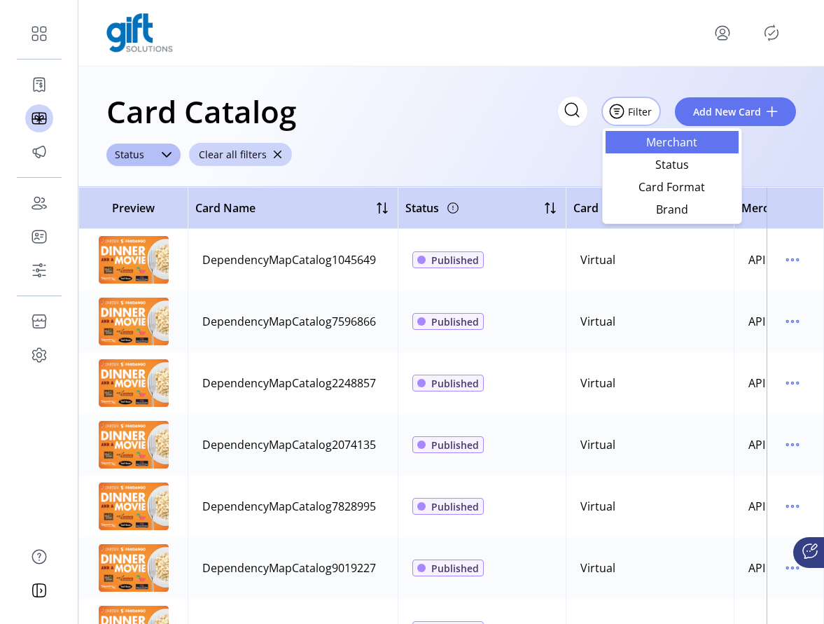
click at [661, 142] on span "Merchant" at bounding box center [672, 142] width 116 height 11
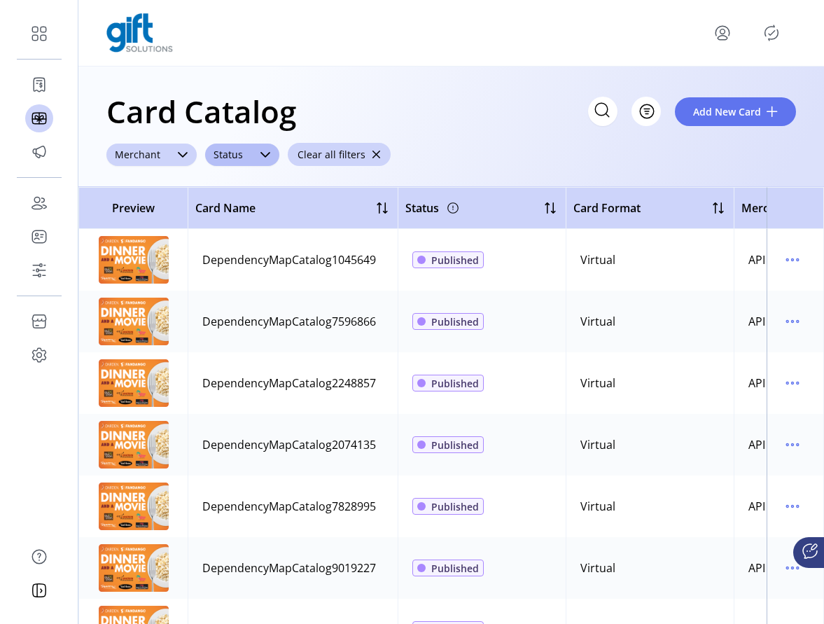
click at [178, 152] on icon at bounding box center [183, 155] width 10 height 6
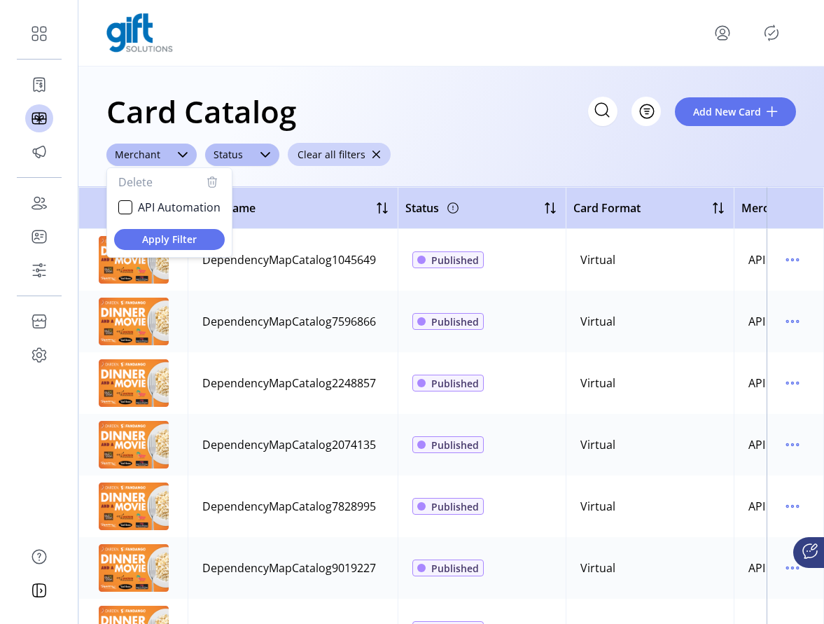
click at [582, 43] on div at bounding box center [451, 32] width 690 height 39
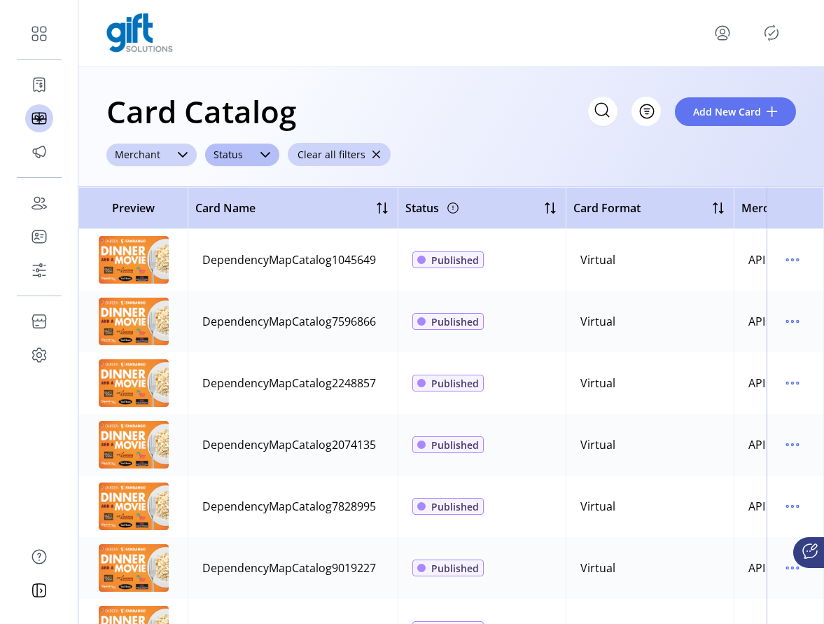
click at [169, 157] on div at bounding box center [183, 155] width 28 height 22
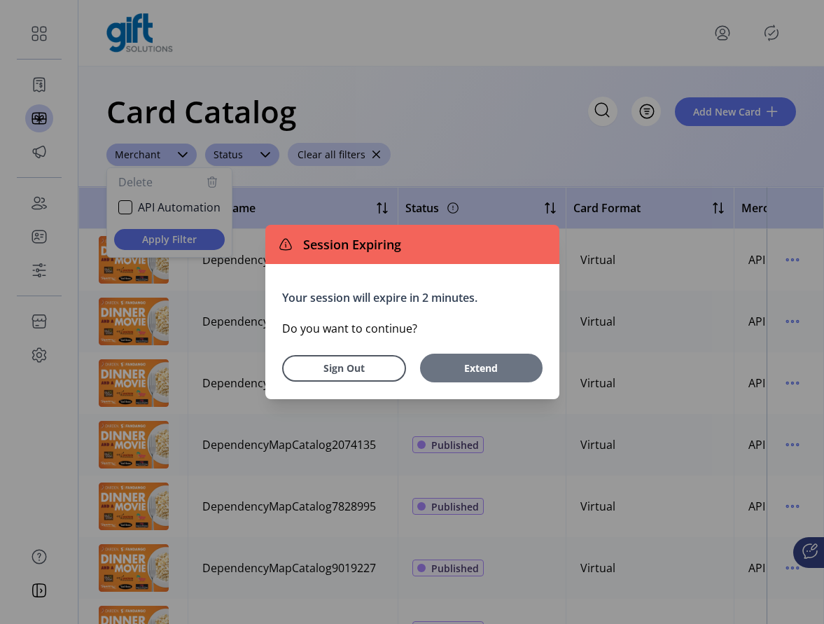
click at [497, 363] on span "Extend" at bounding box center [481, 368] width 109 height 15
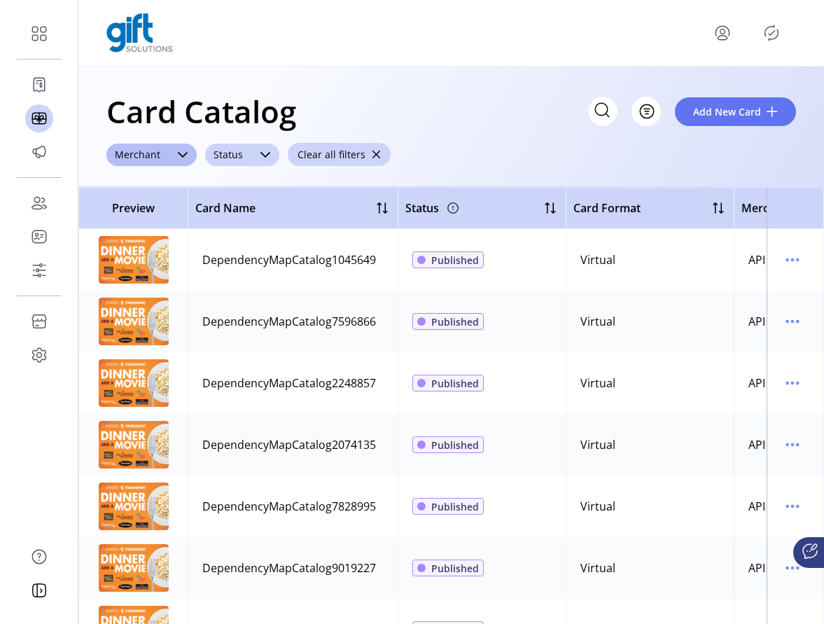
click at [256, 160] on div "dropdown trigger" at bounding box center [265, 155] width 28 height 22
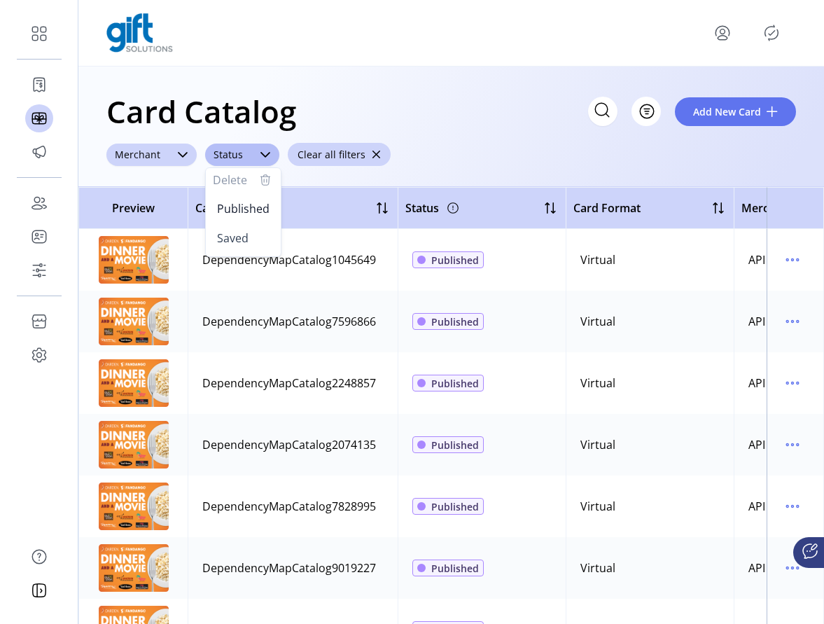
click at [165, 157] on div "Merchant" at bounding box center [137, 155] width 62 height 22
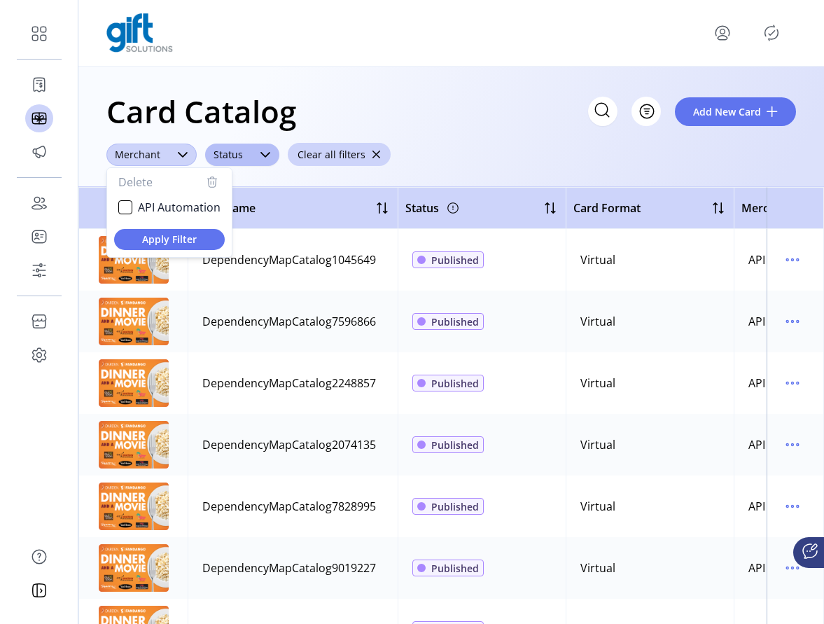
click at [169, 158] on div at bounding box center [183, 155] width 28 height 22
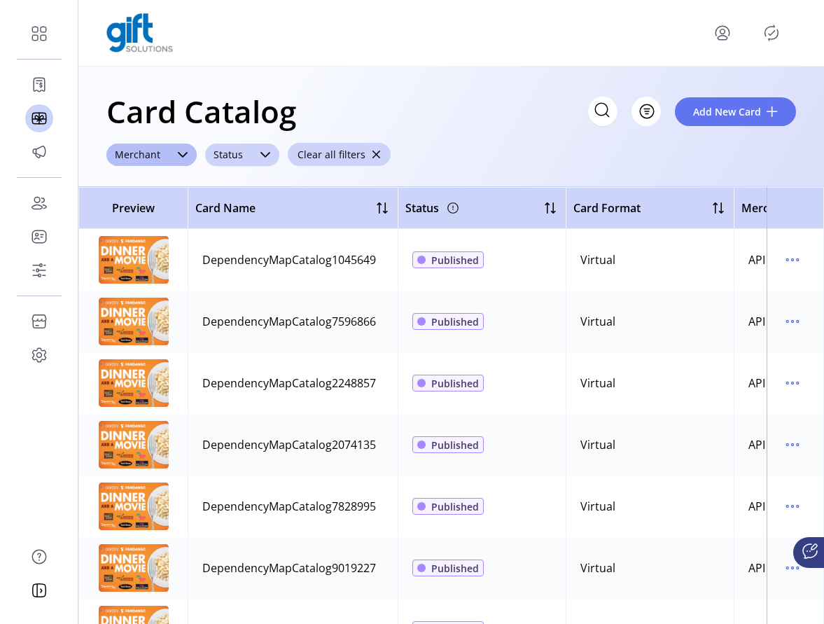
click at [253, 165] on div "dropdown trigger" at bounding box center [265, 155] width 28 height 22
click at [263, 156] on icon "dropdown trigger" at bounding box center [265, 154] width 11 height 11
click at [578, 138] on div "Card Catalog Filter Add New Card ******** Merchant Status Clear all filters" at bounding box center [451, 127] width 746 height 120
click at [520, 153] on div "Card Catalog Filter Add New Card ******** Merchant Status Clear all filters" at bounding box center [451, 127] width 746 height 120
click at [181, 153] on icon at bounding box center [182, 154] width 11 height 11
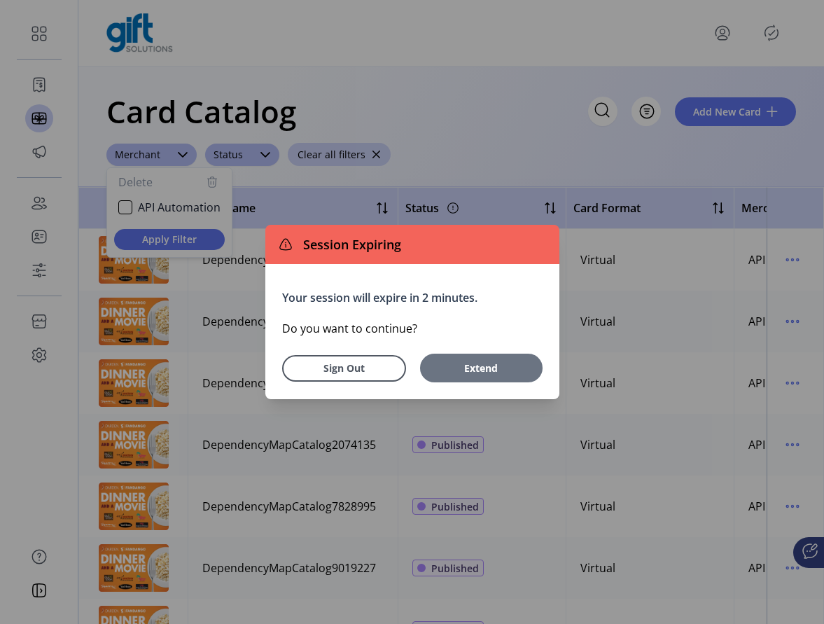
click at [497, 375] on span "Extend" at bounding box center [481, 368] width 109 height 15
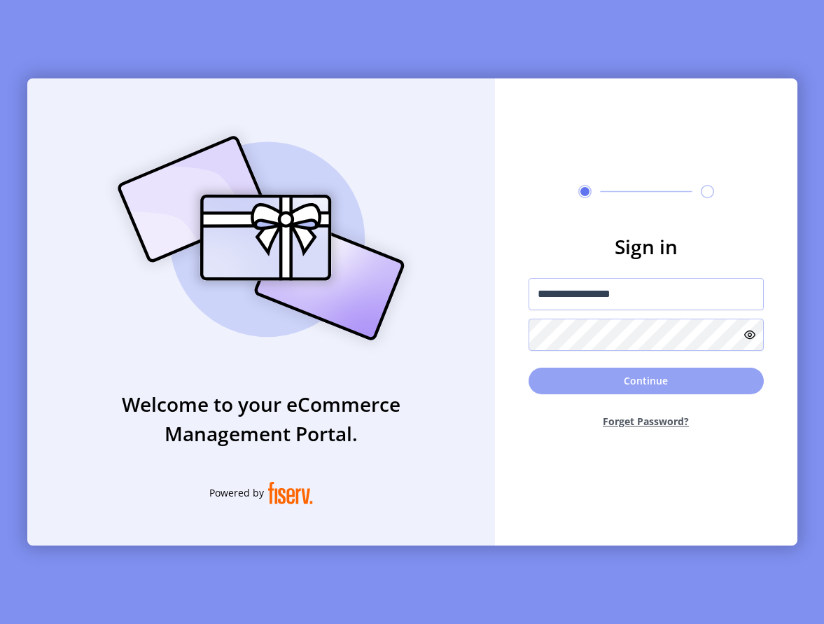
click at [673, 384] on button "Continue" at bounding box center [646, 381] width 235 height 27
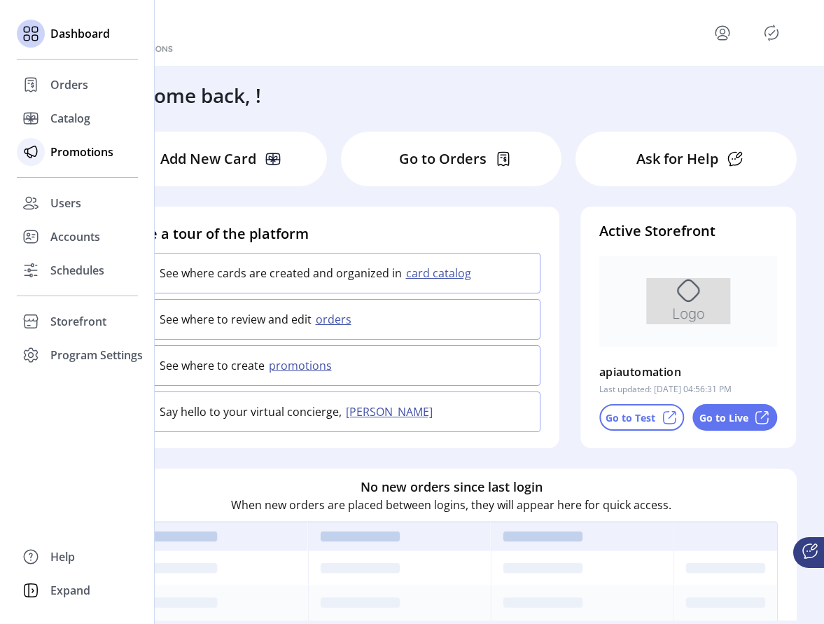
click at [38, 153] on icon at bounding box center [31, 152] width 22 height 22
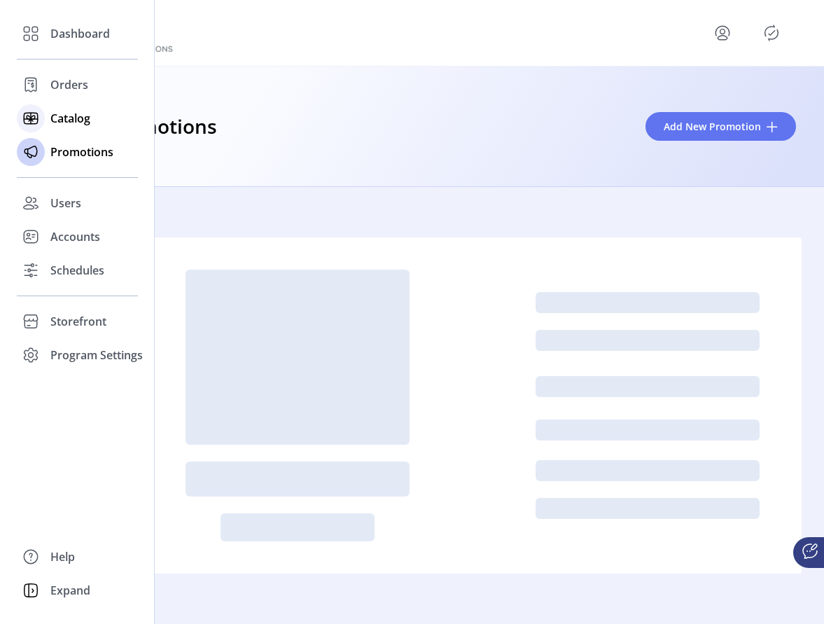
click at [73, 111] on span "Catalog" at bounding box center [70, 118] width 40 height 17
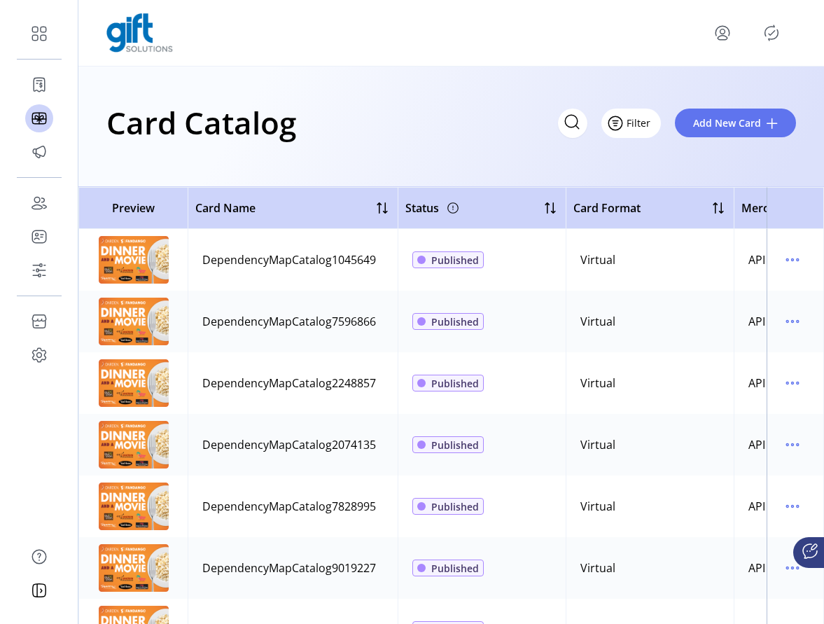
click at [650, 124] on button "Filter" at bounding box center [631, 123] width 60 height 29
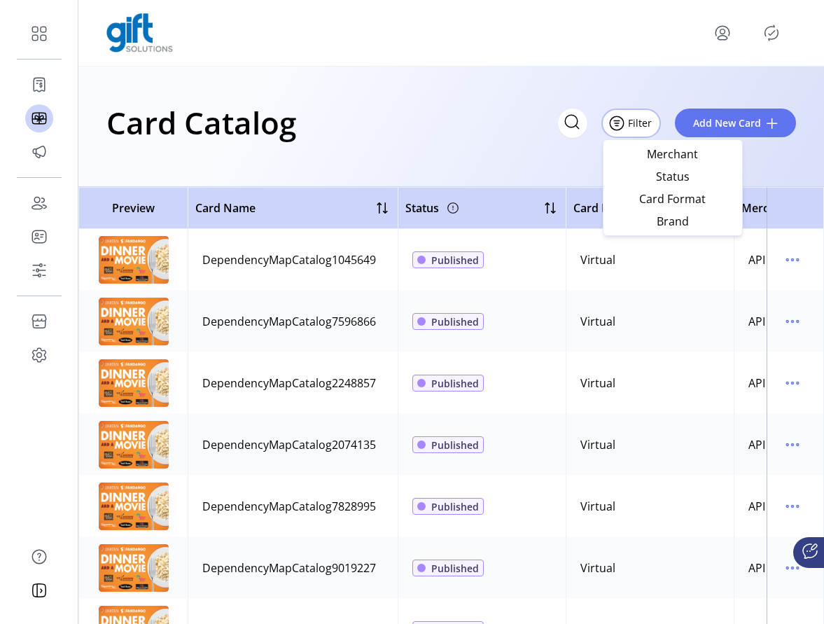
drag, startPoint x: 669, startPoint y: 158, endPoint x: 482, endPoint y: 163, distance: 187.7
click at [669, 158] on span "Merchant" at bounding box center [673, 153] width 116 height 11
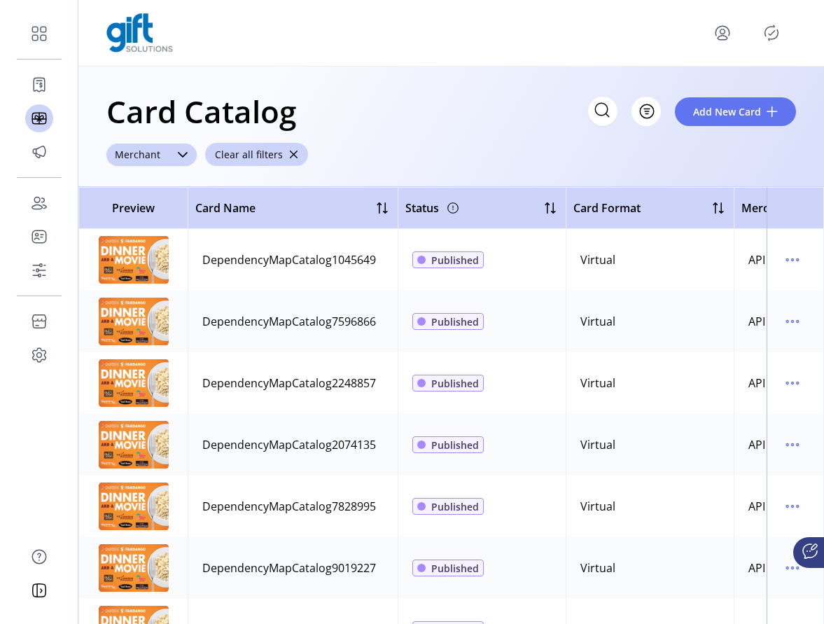
click at [169, 158] on div at bounding box center [183, 155] width 28 height 22
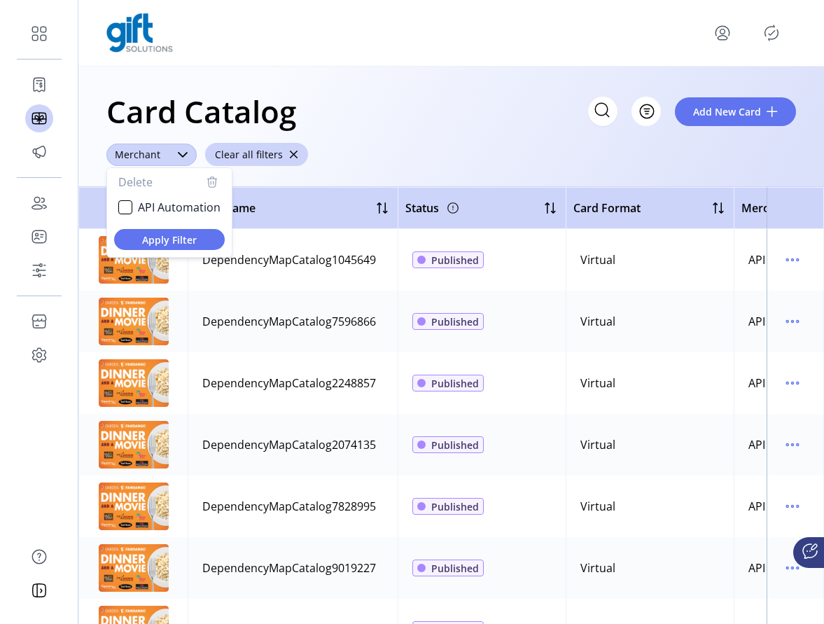
scroll to position [8, 55]
click at [129, 209] on div "API Automation" at bounding box center [125, 207] width 14 height 14
click at [160, 234] on span "Apply Filter" at bounding box center [169, 239] width 88 height 15
click at [211, 186] on icon "button" at bounding box center [212, 182] width 17 height 17
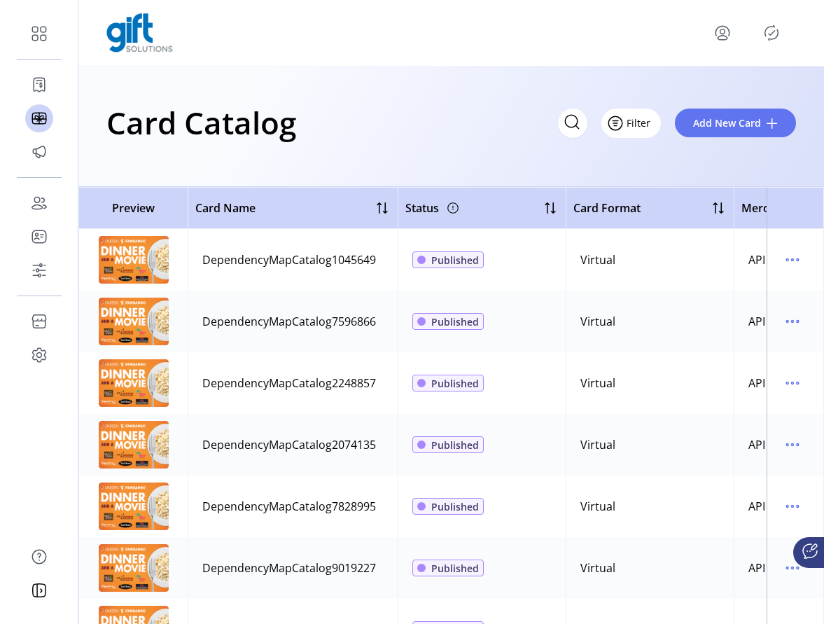
click at [645, 128] on span "Filter" at bounding box center [639, 123] width 24 height 15
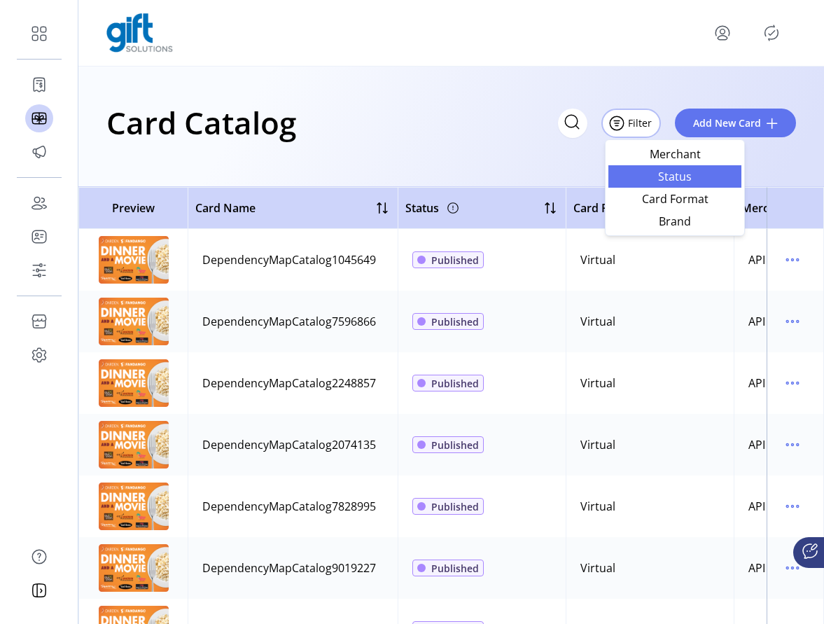
click at [683, 175] on span "Status" at bounding box center [675, 176] width 116 height 11
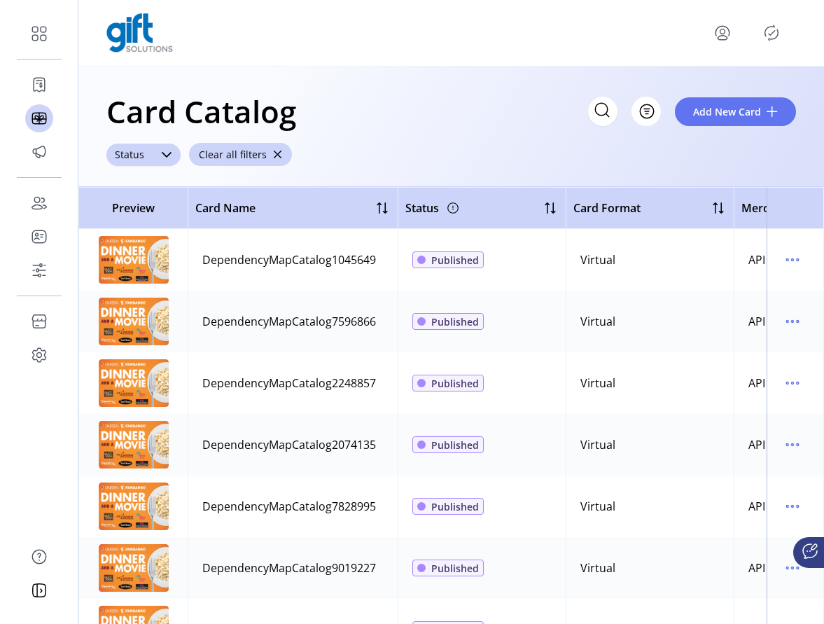
click at [169, 152] on icon "dropdown trigger" at bounding box center [167, 155] width 10 height 6
click at [145, 208] on span "Published" at bounding box center [144, 208] width 53 height 15
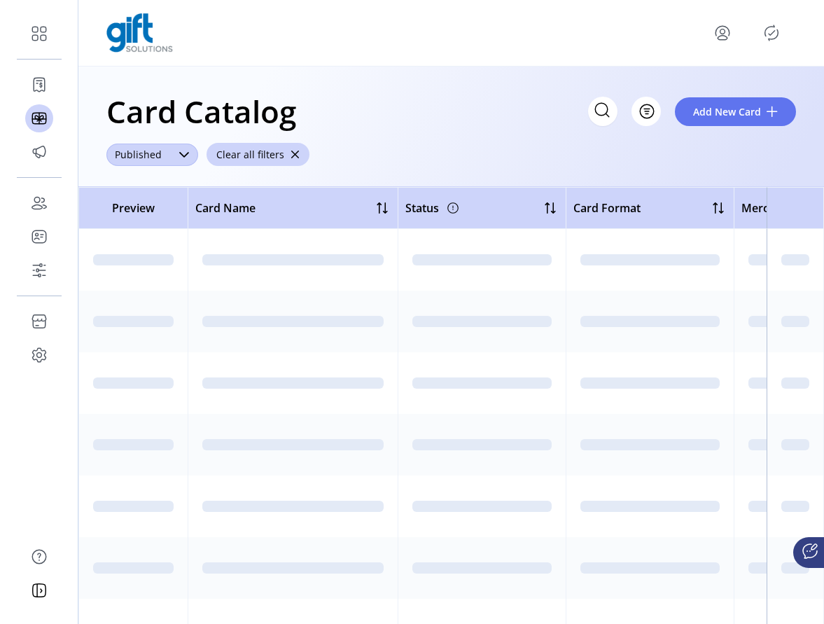
click at [188, 152] on div "dropdown trigger" at bounding box center [184, 155] width 28 height 22
click at [137, 235] on span "Saved" at bounding box center [134, 237] width 32 height 15
click at [153, 156] on div "dropdown trigger" at bounding box center [165, 155] width 28 height 22
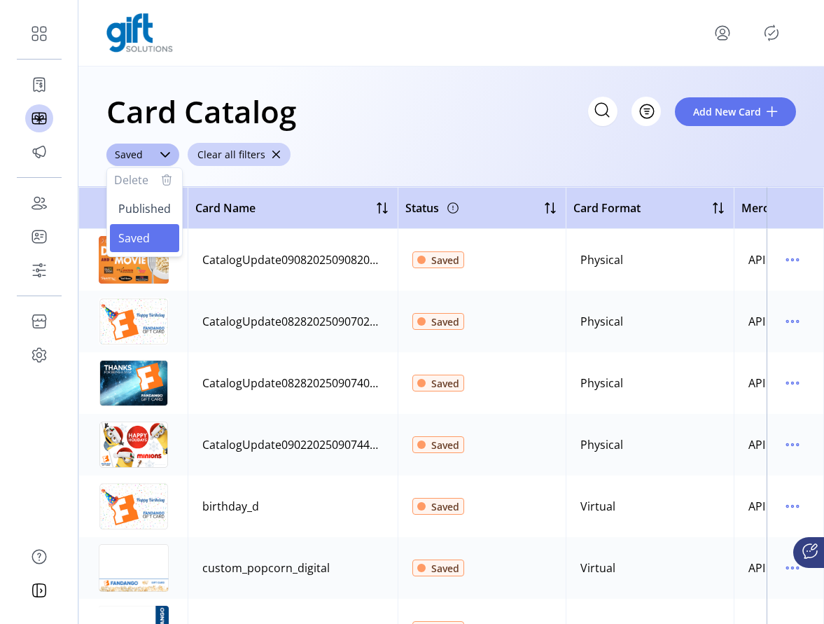
click at [394, 144] on div "Card Catalog Filter Add New Card Saved Delete Published Saved Clear all filters" at bounding box center [451, 127] width 746 height 120
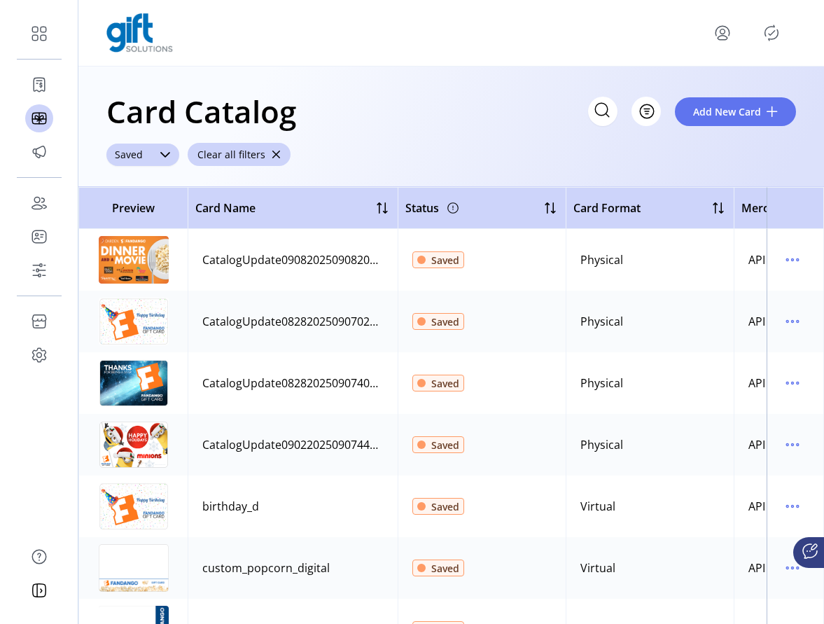
click at [151, 154] on div "dropdown trigger" at bounding box center [165, 155] width 28 height 22
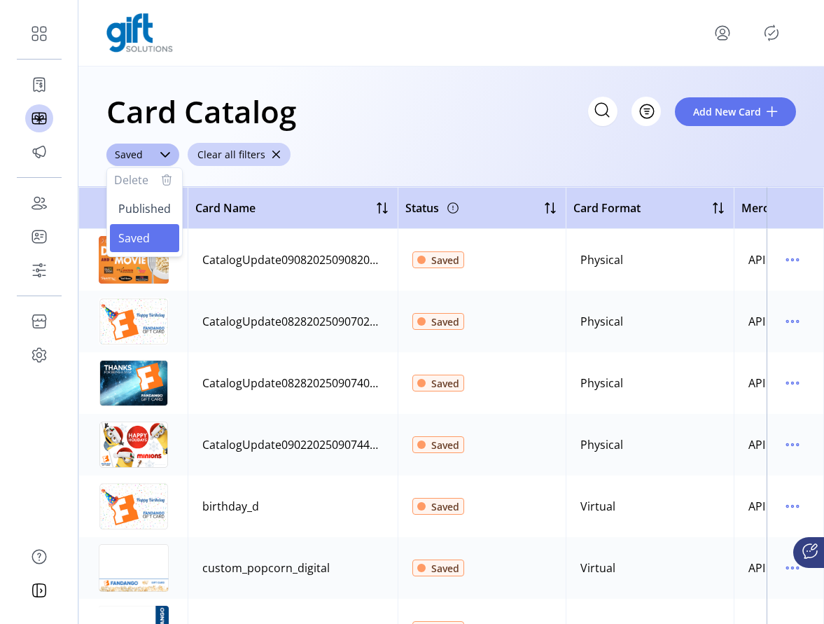
click at [161, 179] on icon "button" at bounding box center [166, 180] width 17 height 17
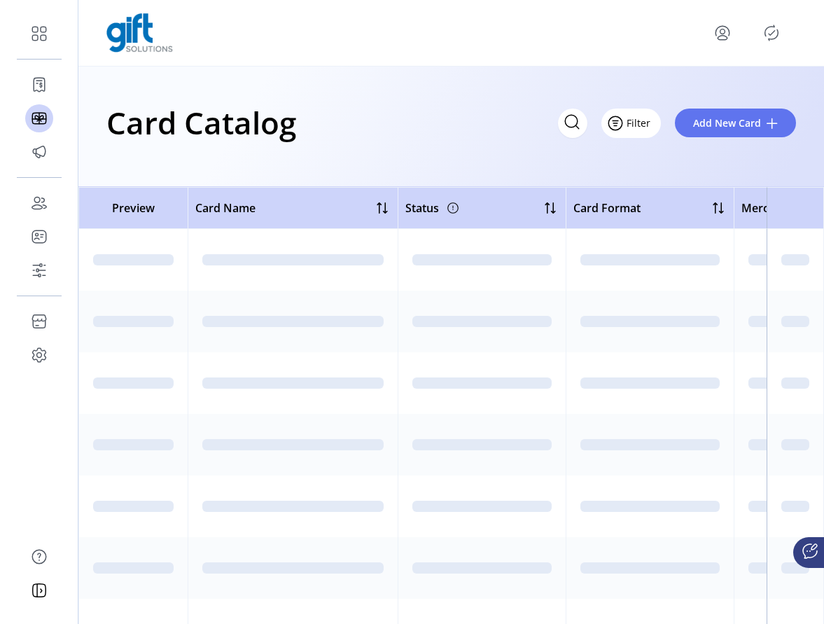
click at [648, 133] on button "Filter" at bounding box center [631, 123] width 60 height 29
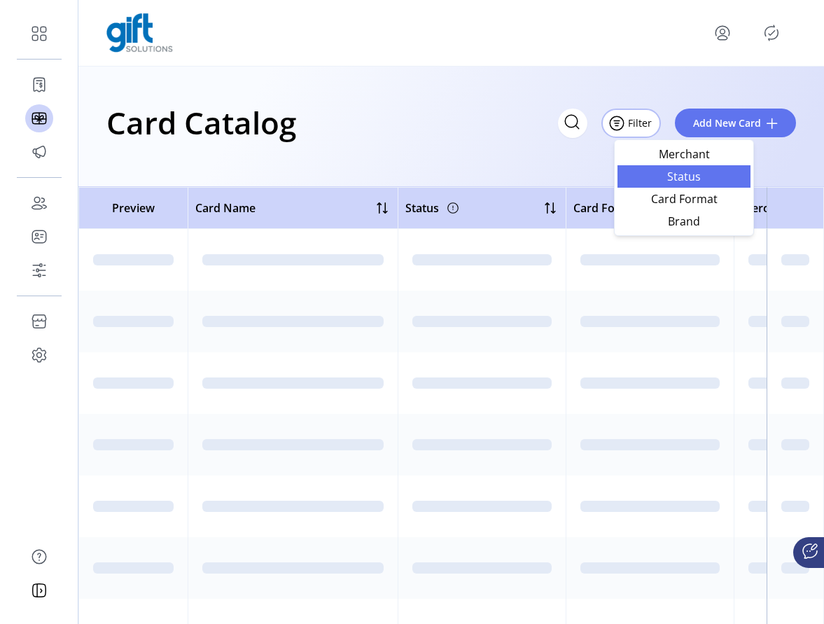
click at [681, 177] on span "Status" at bounding box center [684, 176] width 116 height 11
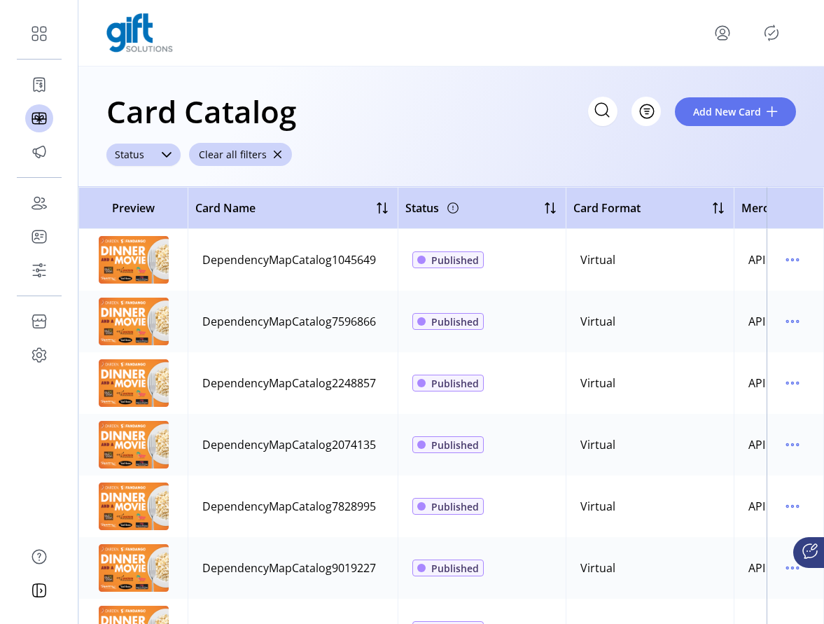
click at [165, 151] on icon "dropdown trigger" at bounding box center [166, 154] width 11 height 11
click at [150, 211] on span "Published" at bounding box center [144, 208] width 53 height 15
click at [174, 159] on div "dropdown trigger" at bounding box center [184, 155] width 28 height 22
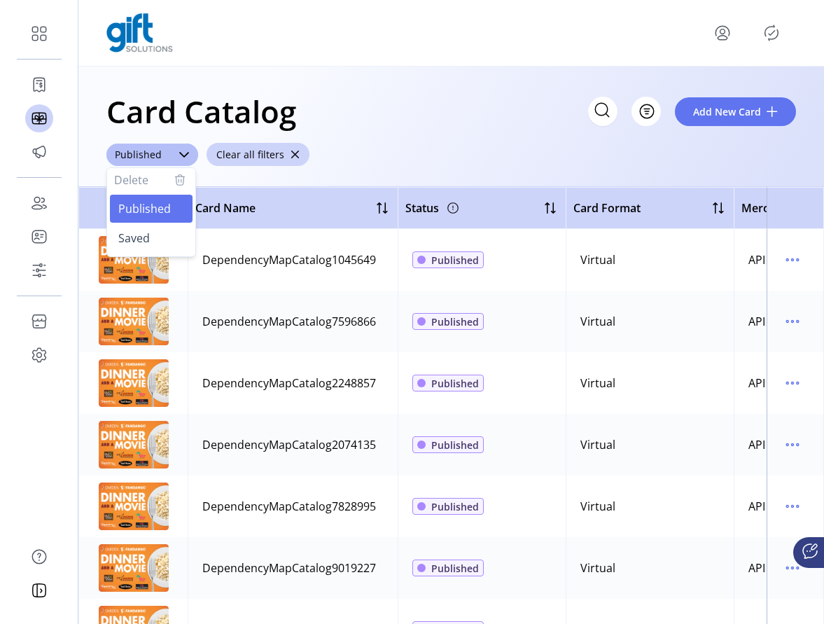
click at [176, 182] on icon "button" at bounding box center [180, 180] width 8 height 8
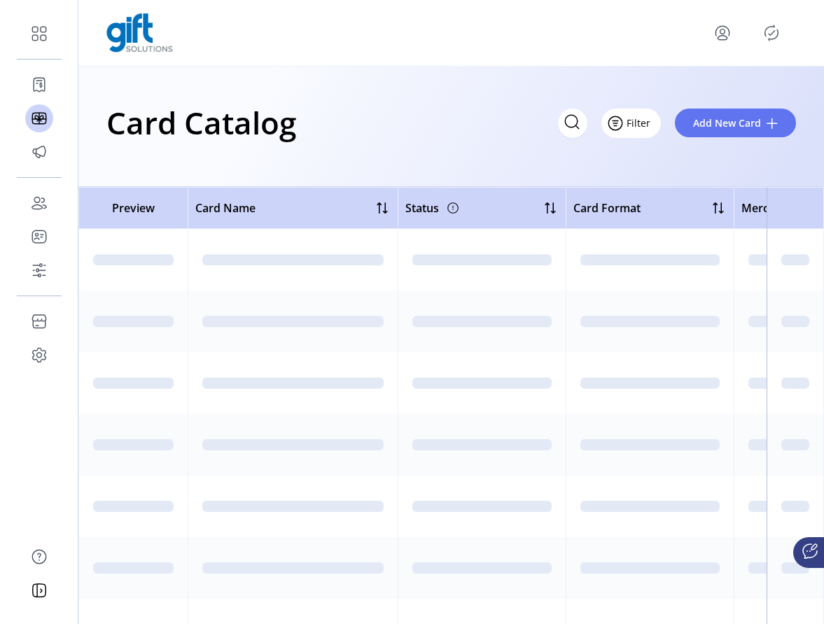
click at [658, 118] on button "Filter" at bounding box center [631, 123] width 60 height 29
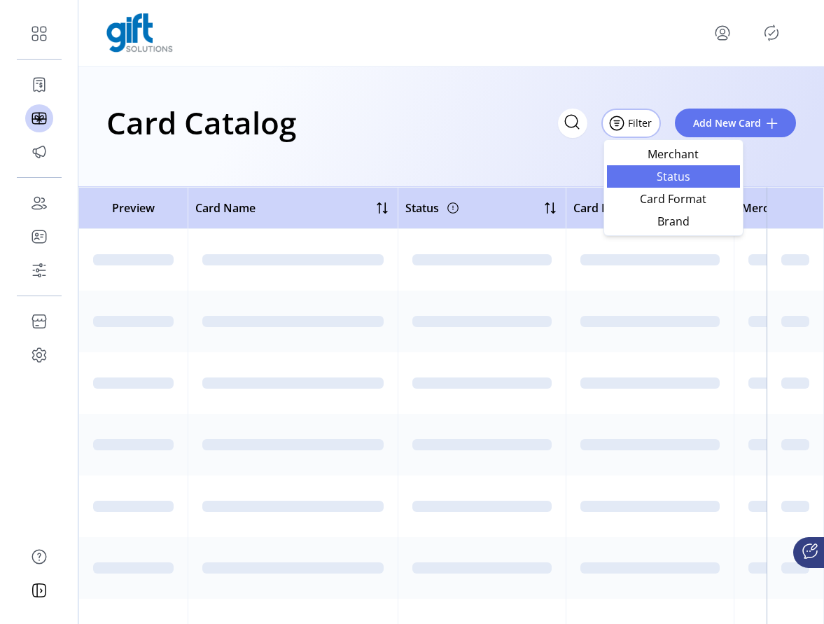
click at [674, 186] on link "Status" at bounding box center [673, 176] width 133 height 22
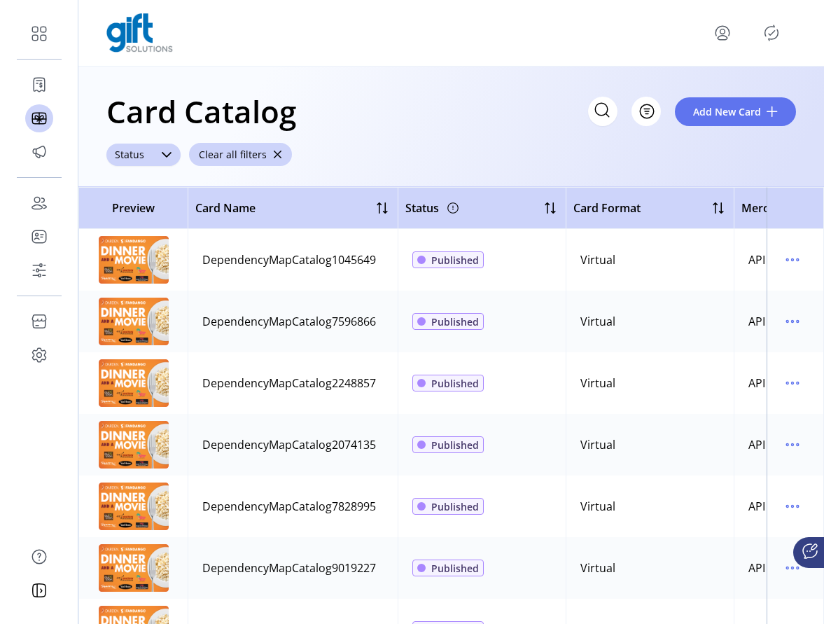
click at [149, 158] on span "Status" at bounding box center [129, 155] width 46 height 22
click at [142, 150] on span "Status" at bounding box center [129, 155] width 46 height 22
click at [157, 157] on div "dropdown trigger" at bounding box center [167, 155] width 28 height 22
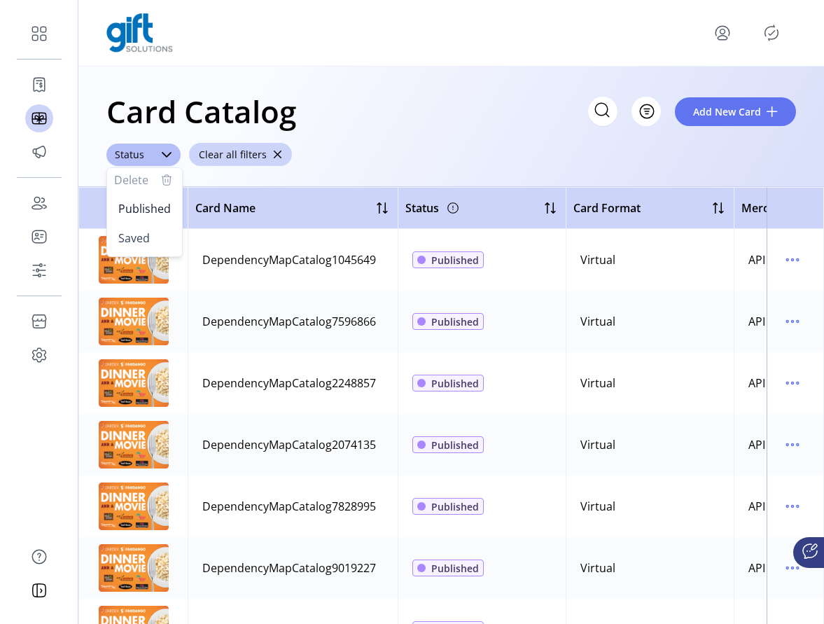
click at [232, 103] on h1 "Card Catalog" at bounding box center [201, 111] width 190 height 49
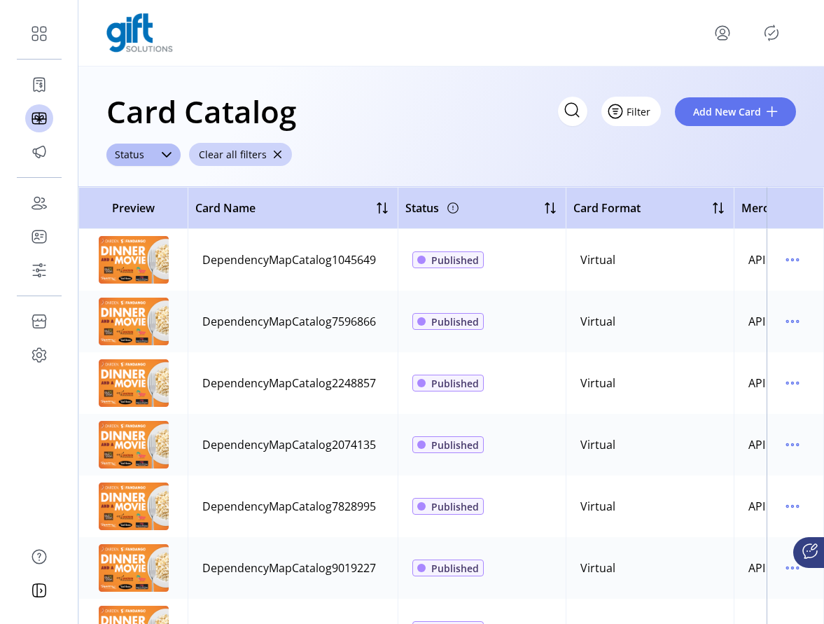
click at [648, 123] on button "Filter" at bounding box center [631, 111] width 60 height 29
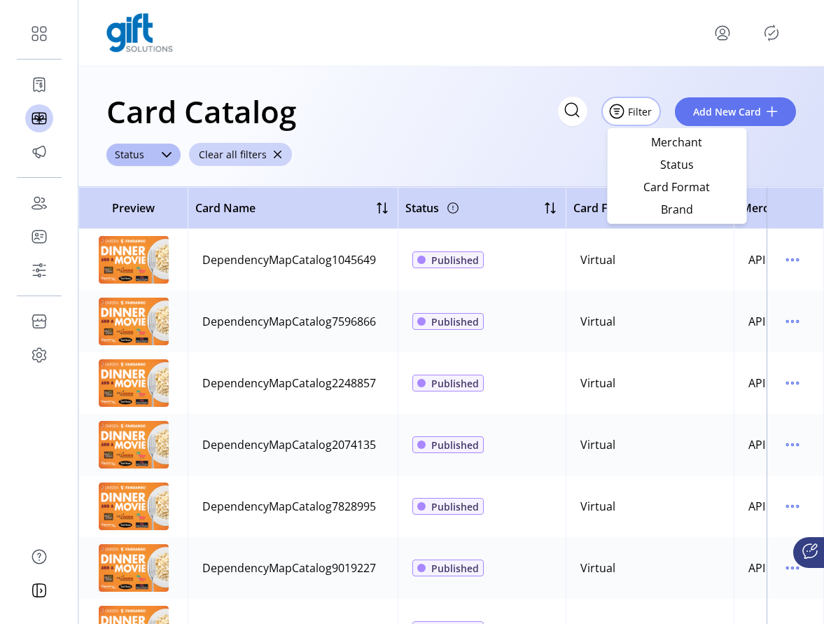
click at [802, 172] on div "Card Catalog Filter Add New Card Status Clear all filters" at bounding box center [451, 127] width 746 height 120
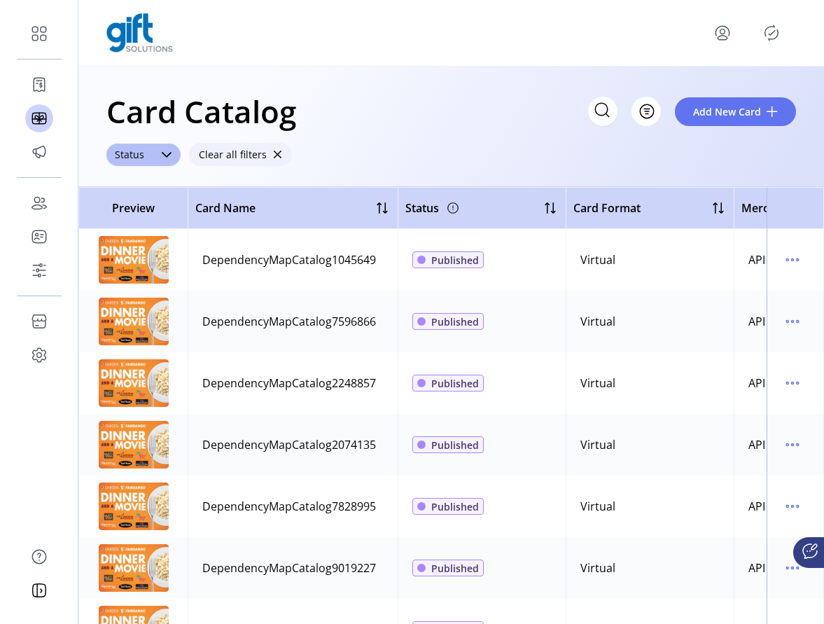
click at [277, 158] on span "button" at bounding box center [277, 155] width 10 height 10
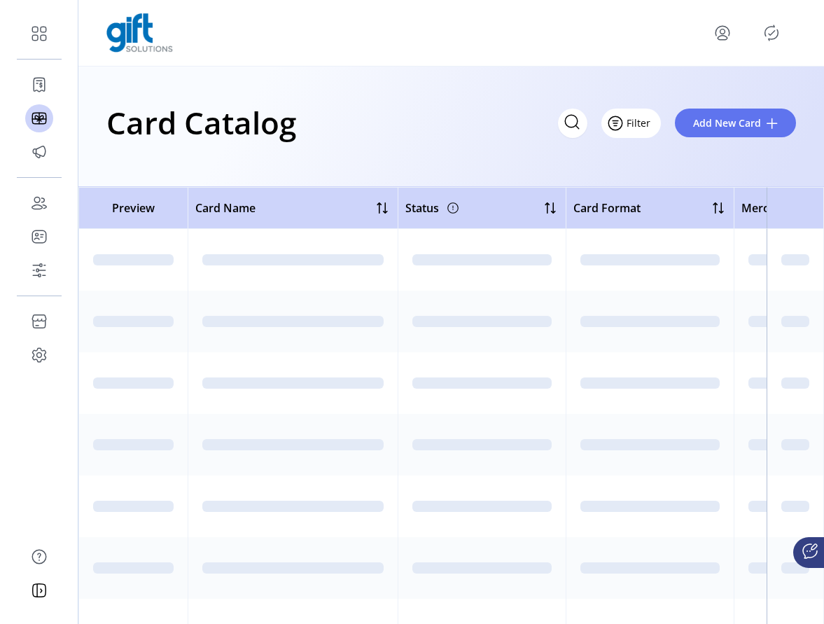
click at [654, 125] on button "Filter" at bounding box center [631, 123] width 60 height 29
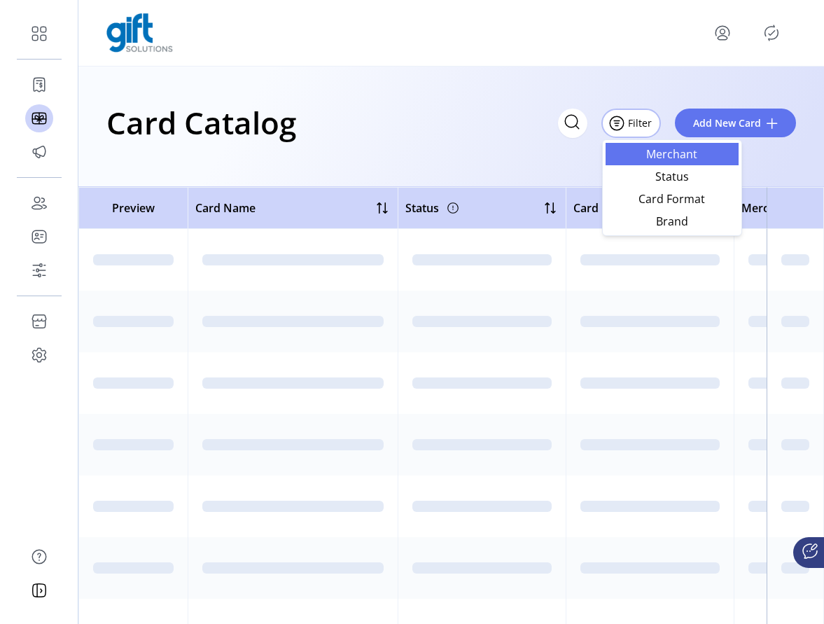
click at [666, 148] on span "Merchant" at bounding box center [672, 153] width 116 height 11
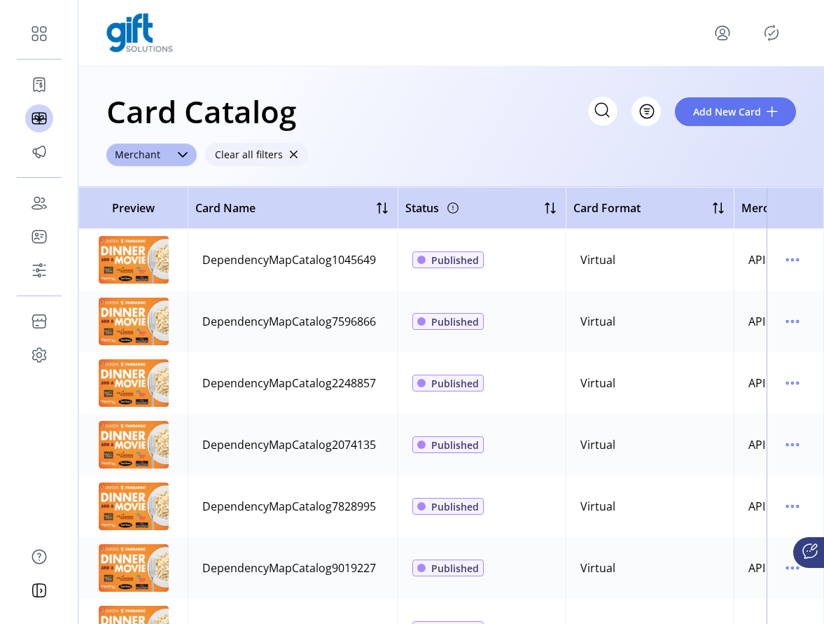
click at [291, 155] on span "button" at bounding box center [293, 155] width 10 height 10
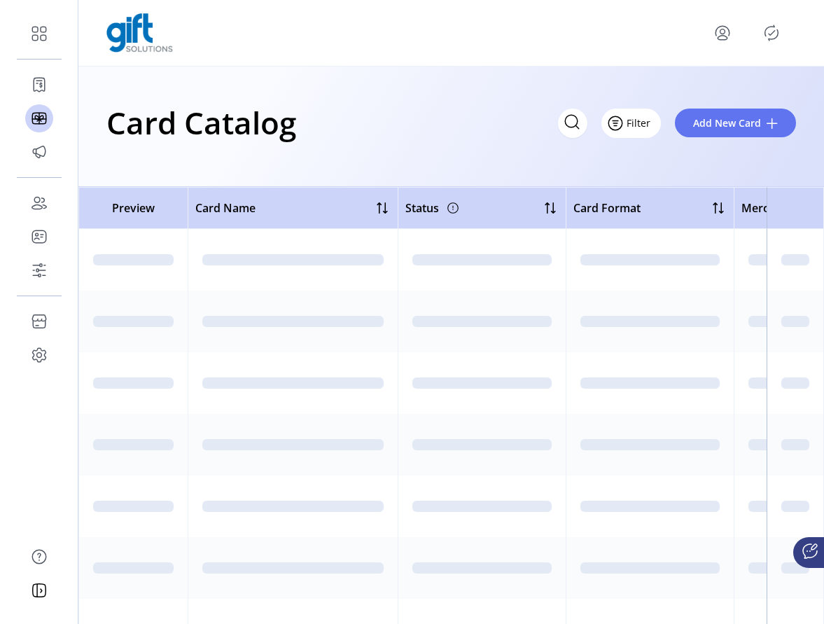
click at [646, 123] on span "Filter" at bounding box center [639, 123] width 24 height 15
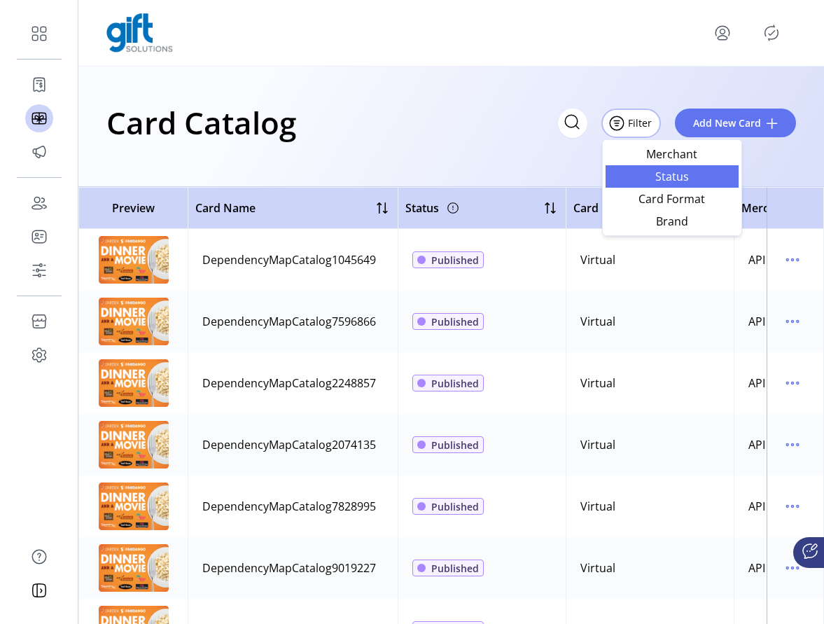
click at [683, 179] on span "Status" at bounding box center [672, 176] width 116 height 11
